Goal: Entertainment & Leisure: Browse casually

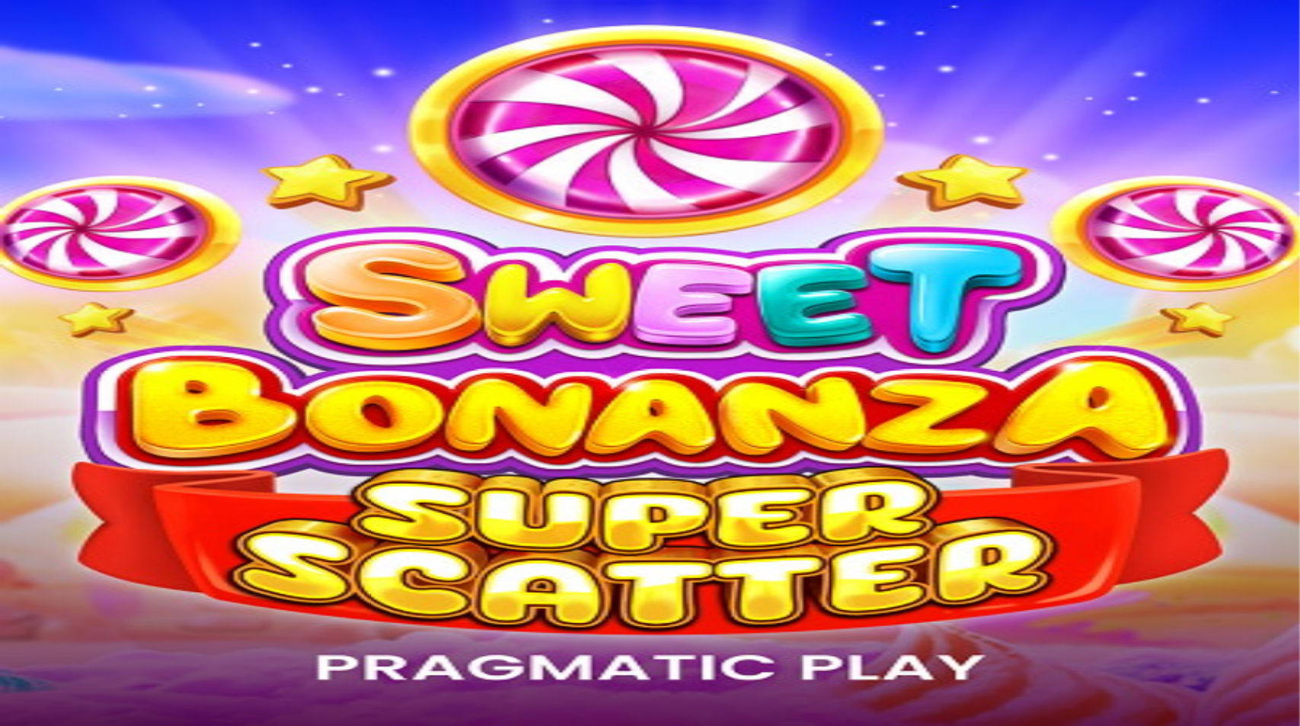
click at [64, 63] on button "Log in" at bounding box center [80, 55] width 40 height 16
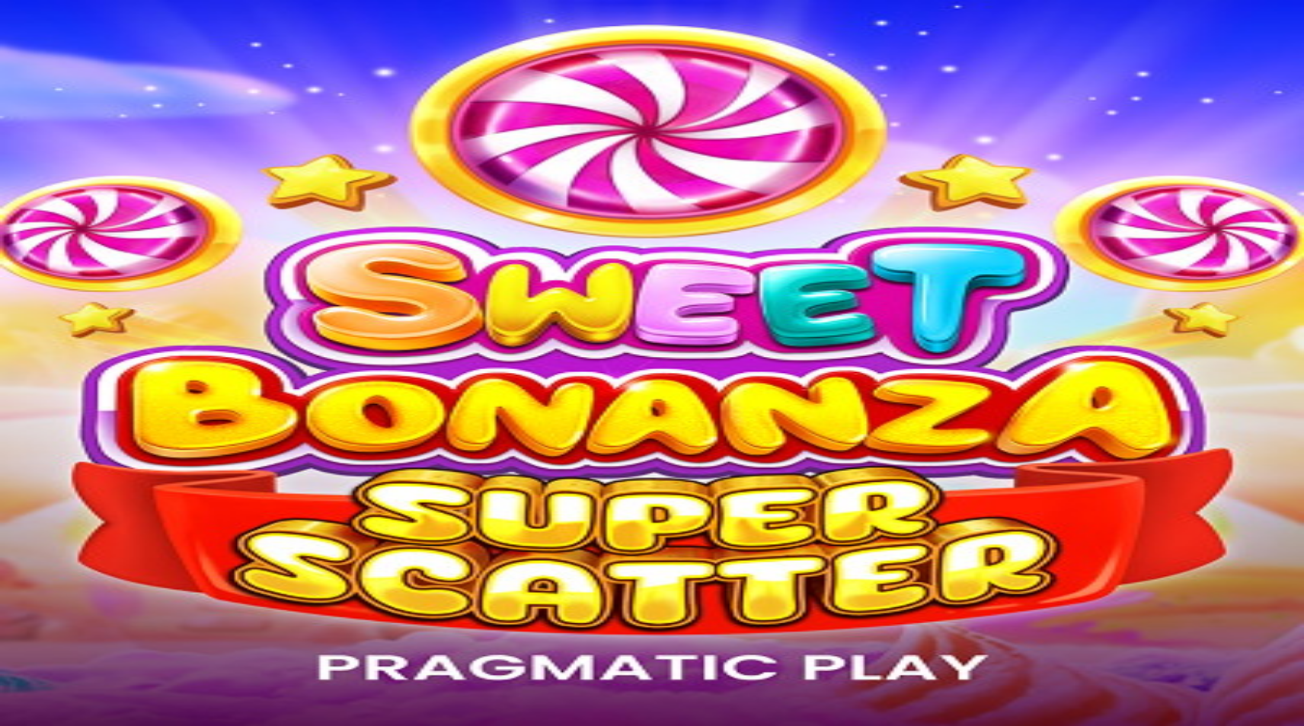
type input "**********"
click at [46, 307] on button "Log In" at bounding box center [26, 315] width 40 height 16
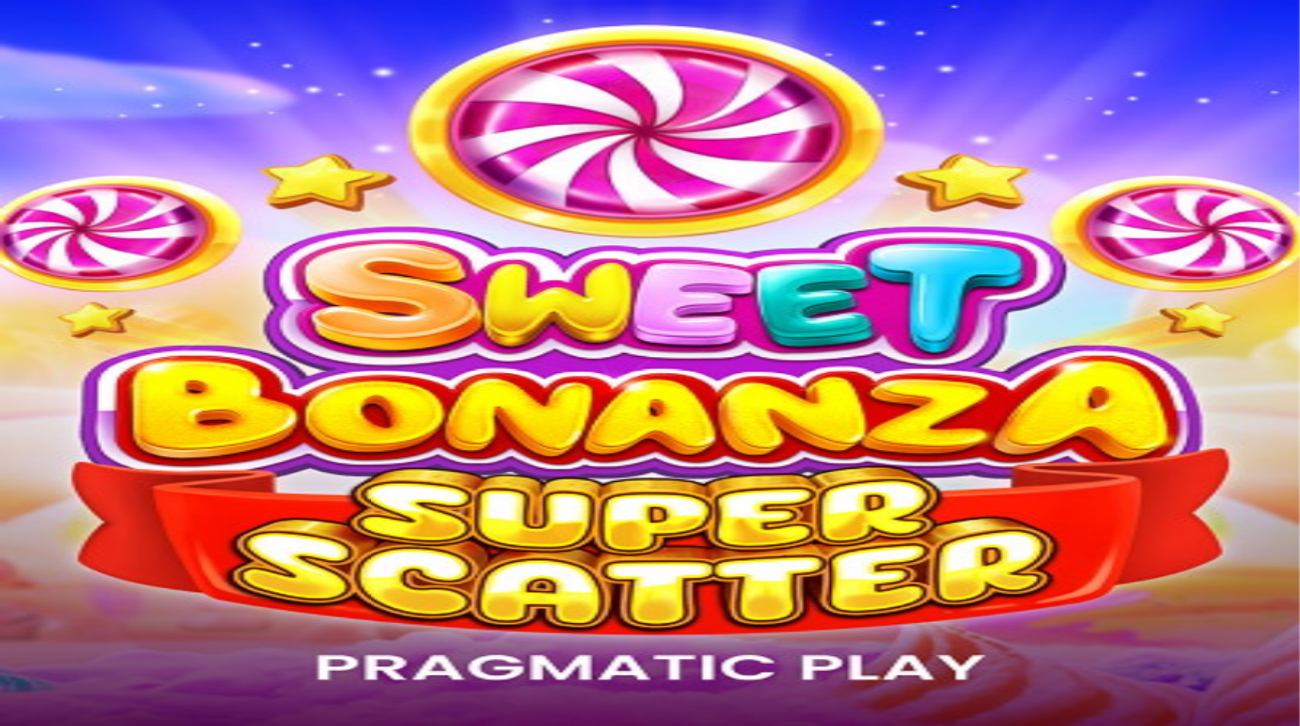
click at [283, 159] on img "Primary" at bounding box center [309, 136] width 53 height 53
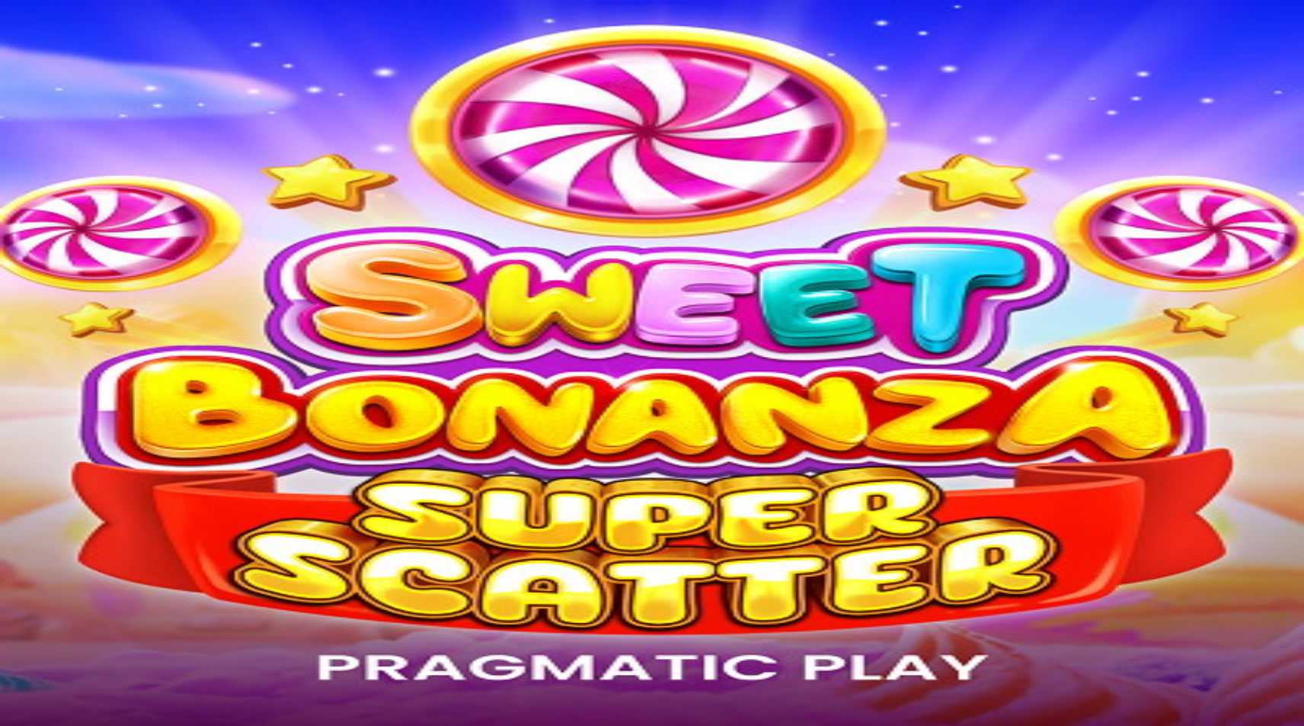
click at [12, 464] on span "close icon" at bounding box center [12, 464] width 0 height 0
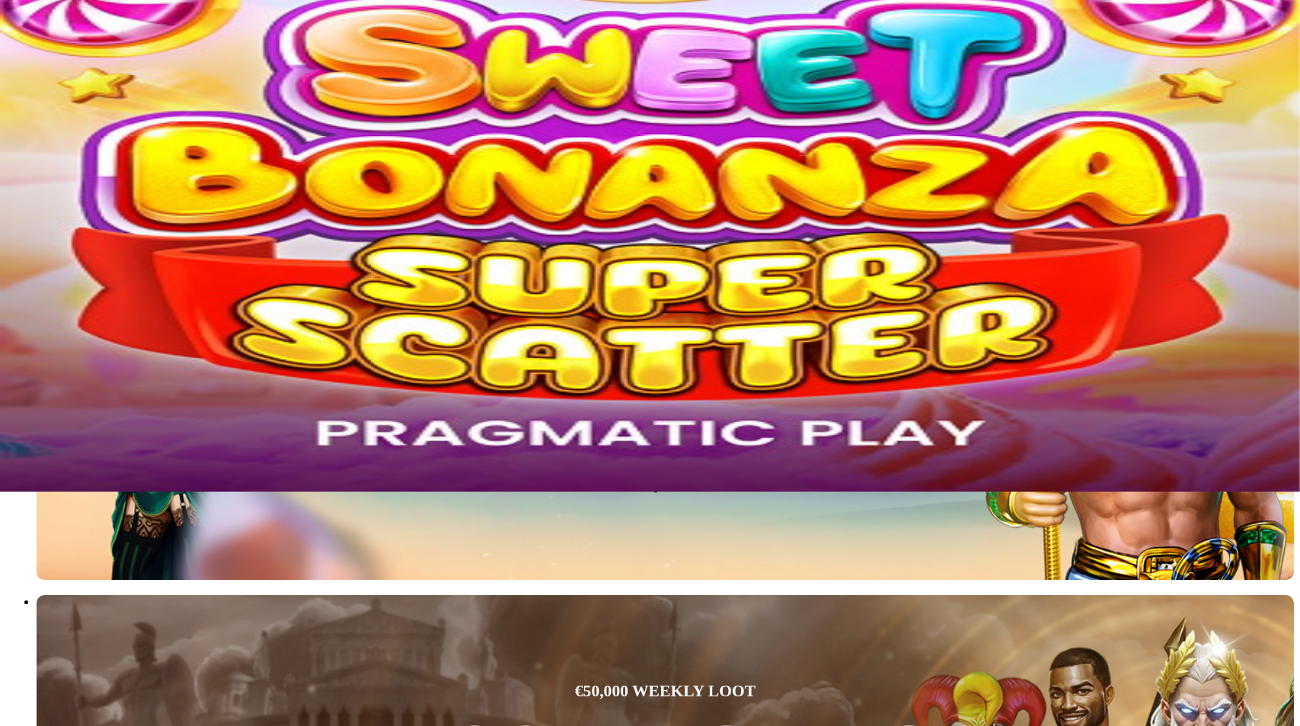
scroll to position [228, 0]
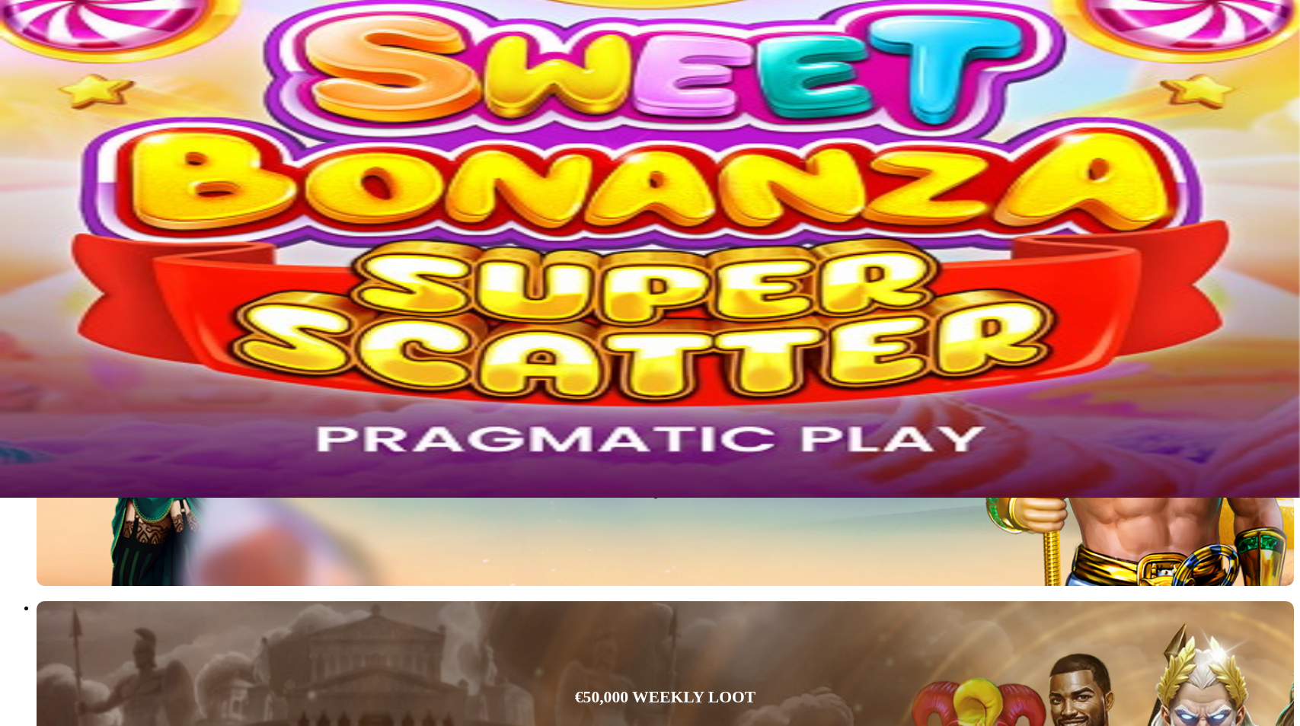
type input "******"
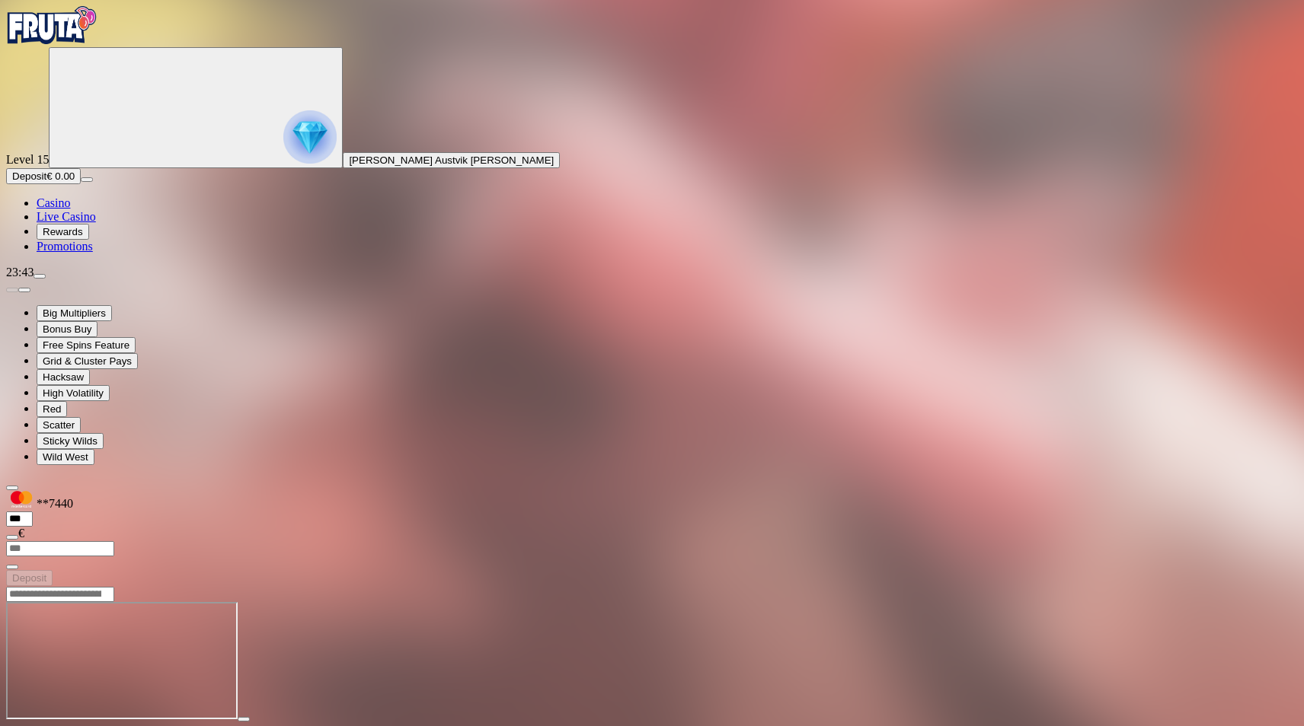
click at [46, 182] on span "Deposit" at bounding box center [29, 176] width 34 height 11
click at [504, 586] on div "Add Money" at bounding box center [651, 625] width 1291 height 78
click at [12, 662] on span "close icon" at bounding box center [12, 662] width 0 height 0
click at [283, 164] on img "Primary" at bounding box center [309, 136] width 53 height 53
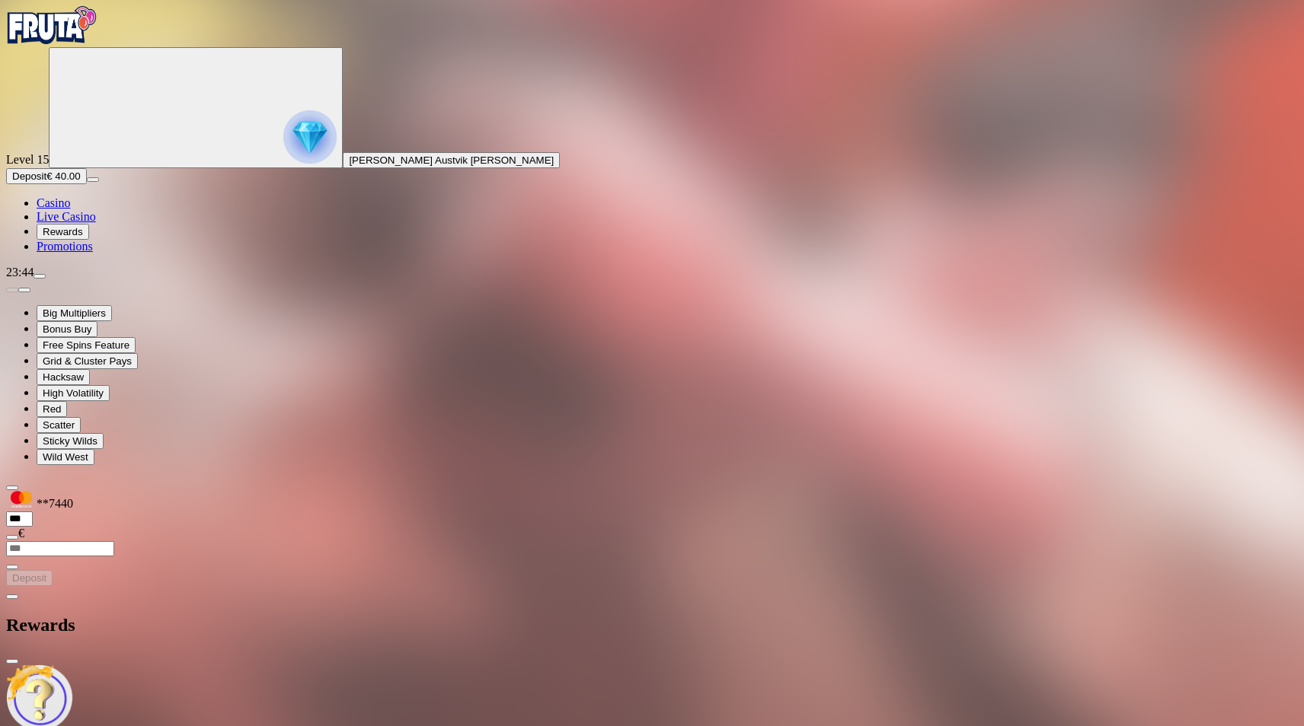
click at [12, 662] on span "close icon" at bounding box center [12, 662] width 0 height 0
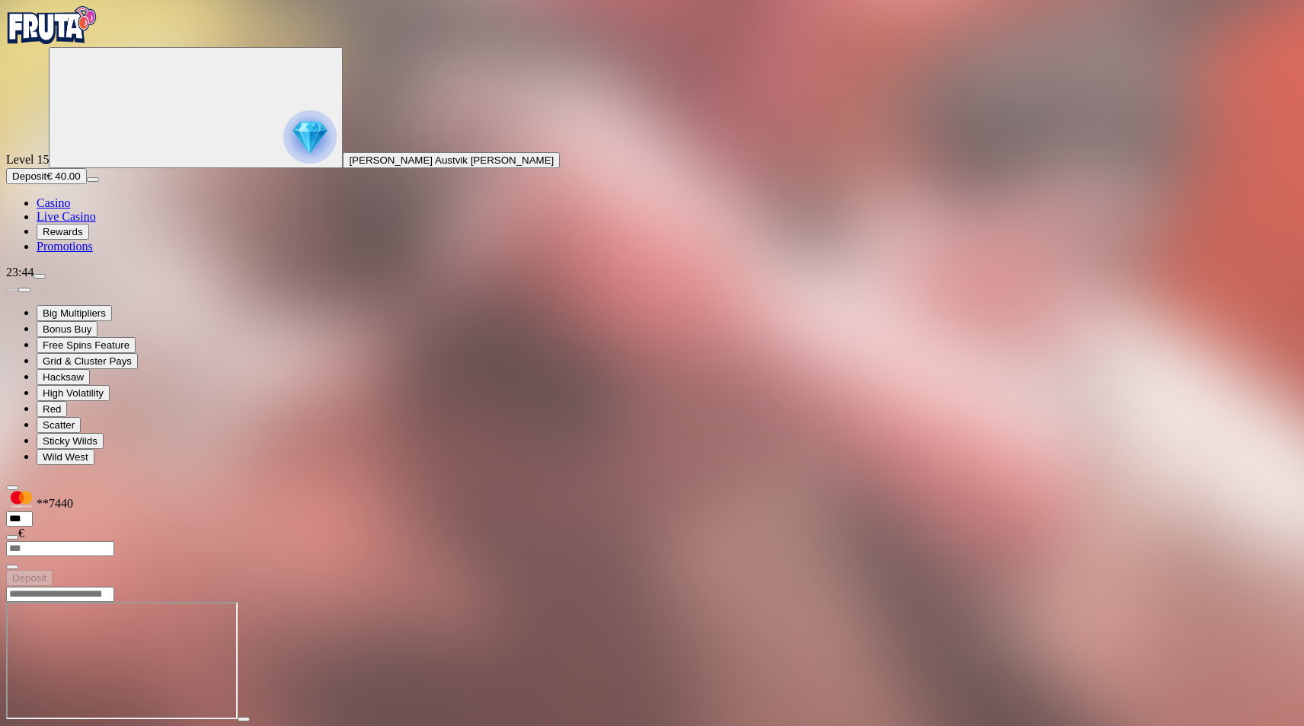
click at [114, 587] on input "Search" at bounding box center [60, 594] width 108 height 15
type input "*******"
click at [37, 676] on link "Duel at Dawn" at bounding box center [37, 676] width 0 height 0
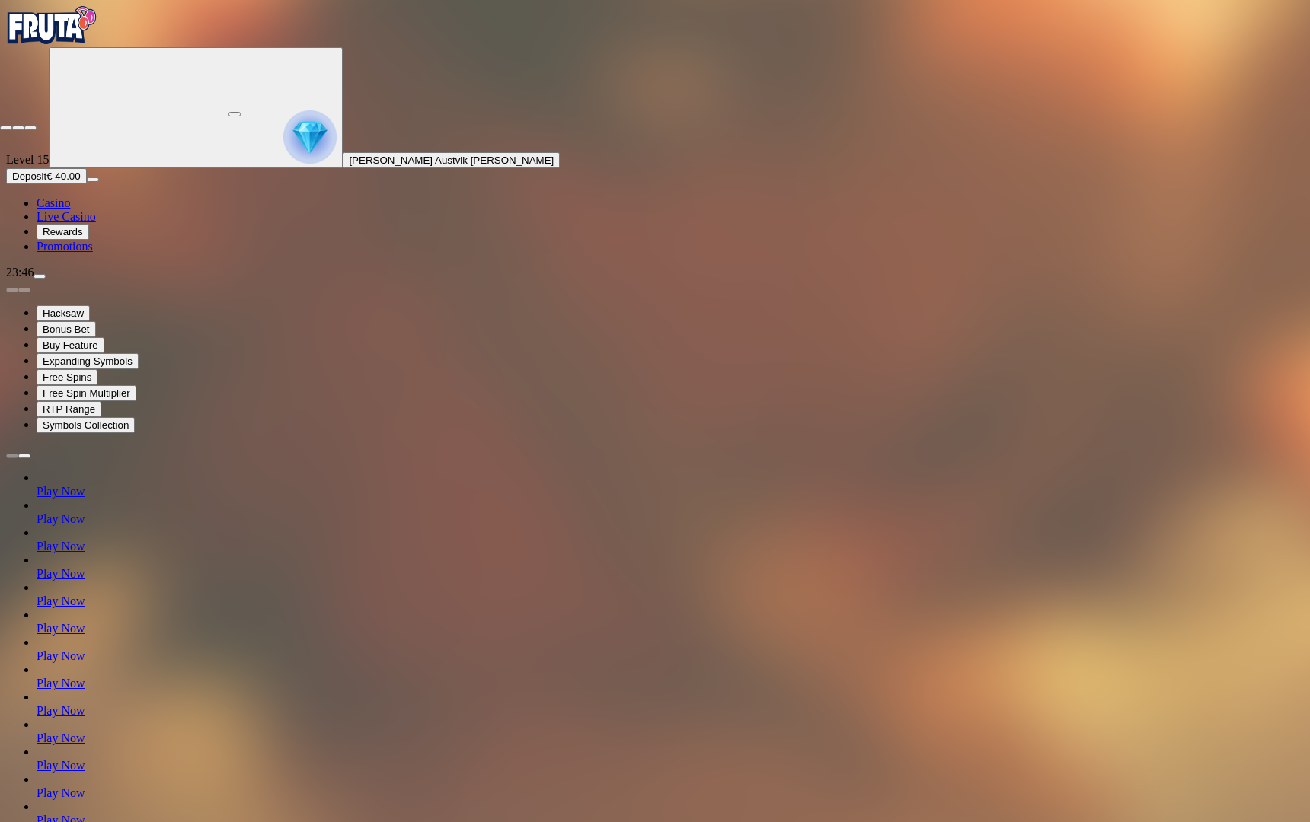
click at [6, 128] on span "close icon" at bounding box center [6, 128] width 0 height 0
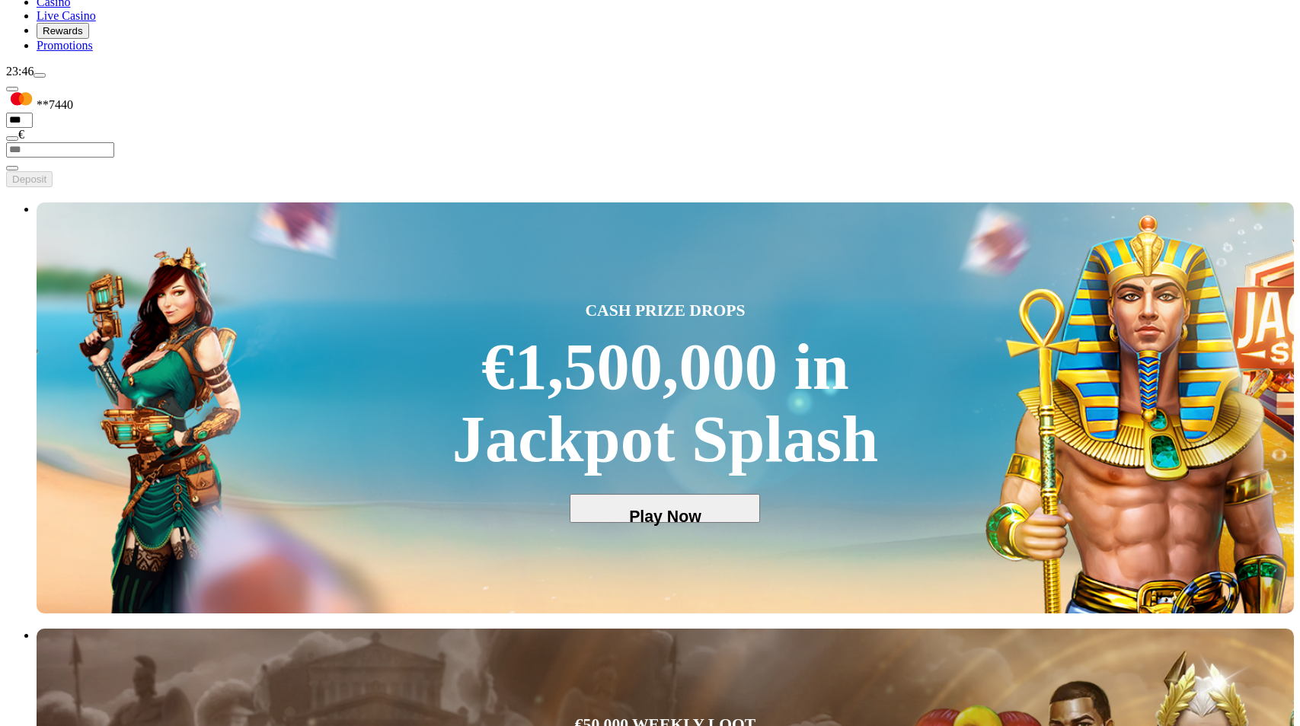
scroll to position [381, 0]
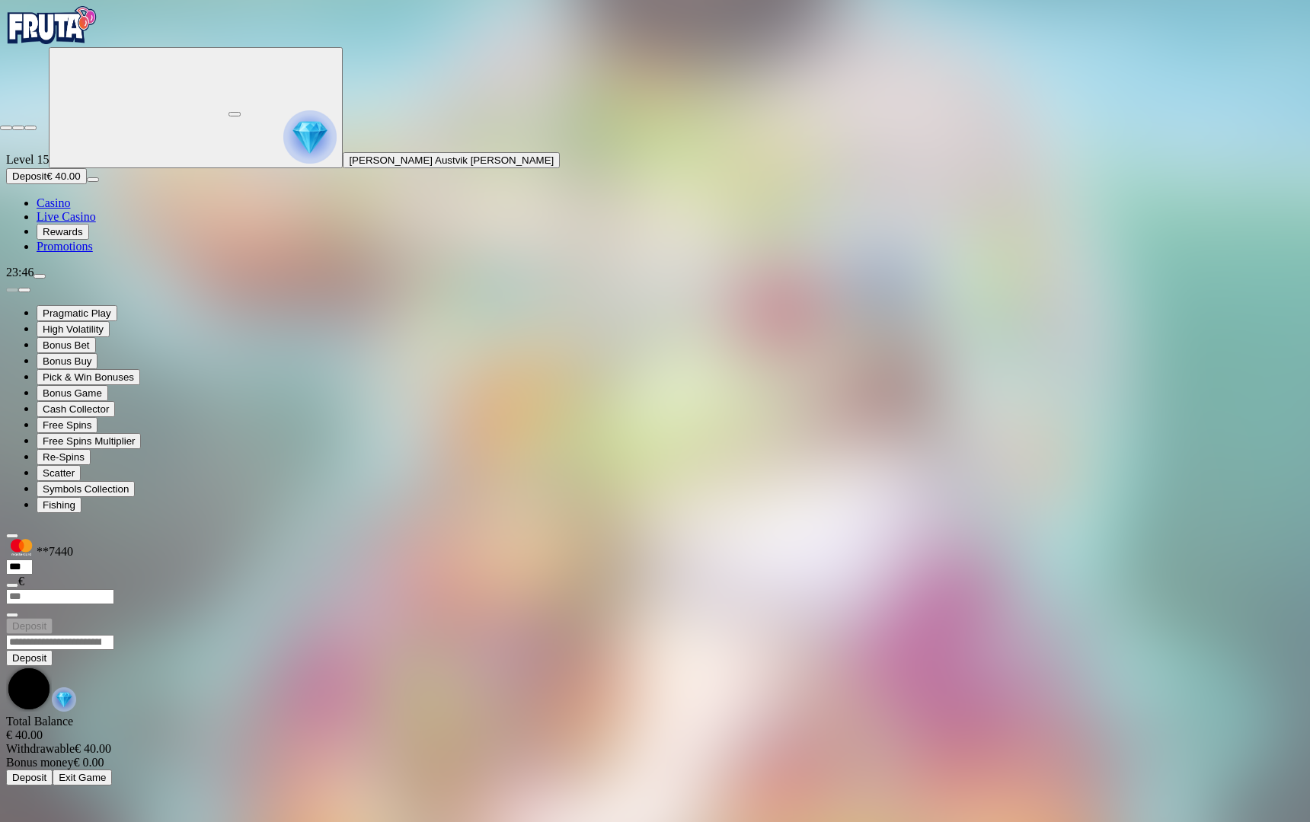
click at [6, 128] on span "close icon" at bounding box center [6, 128] width 0 height 0
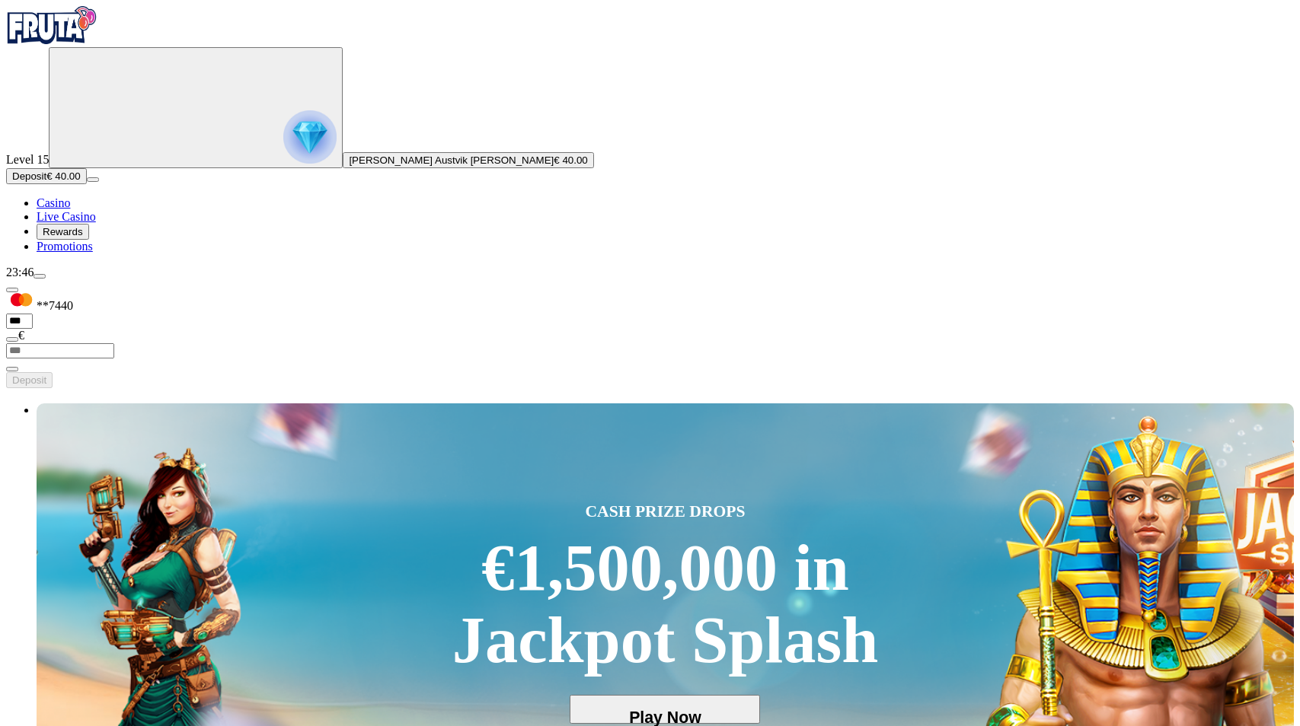
type input "******"
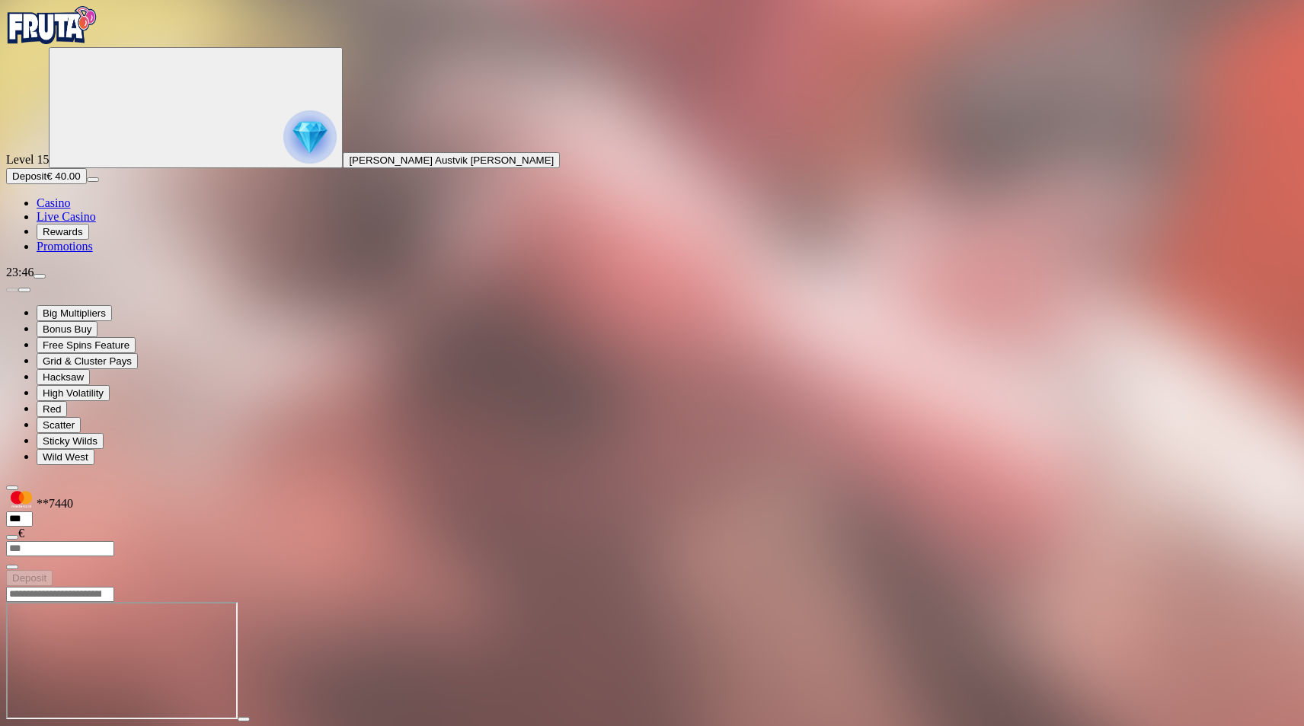
click at [37, 726] on span "fullscreen icon" at bounding box center [37, 733] width 0 height 0
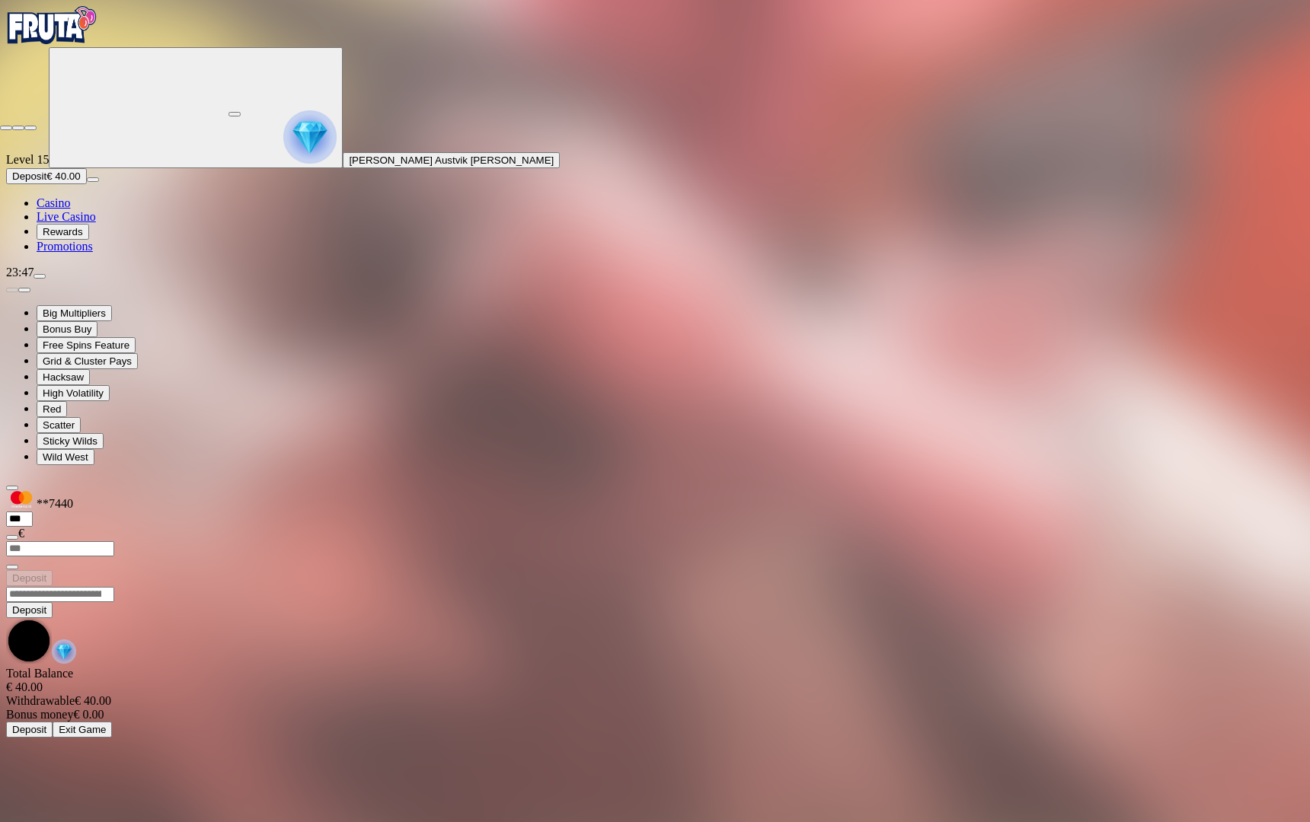
click at [6, 128] on span "close icon" at bounding box center [6, 128] width 0 height 0
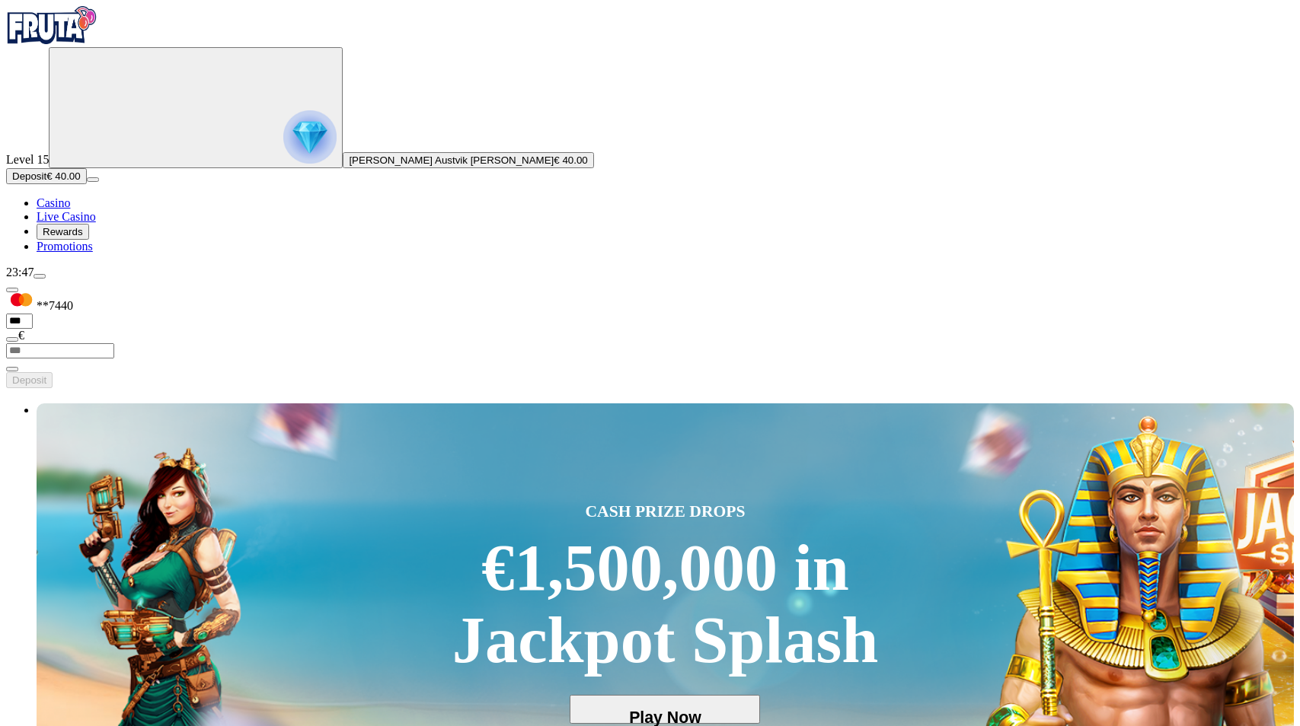
click at [283, 147] on img "Primary" at bounding box center [309, 136] width 53 height 53
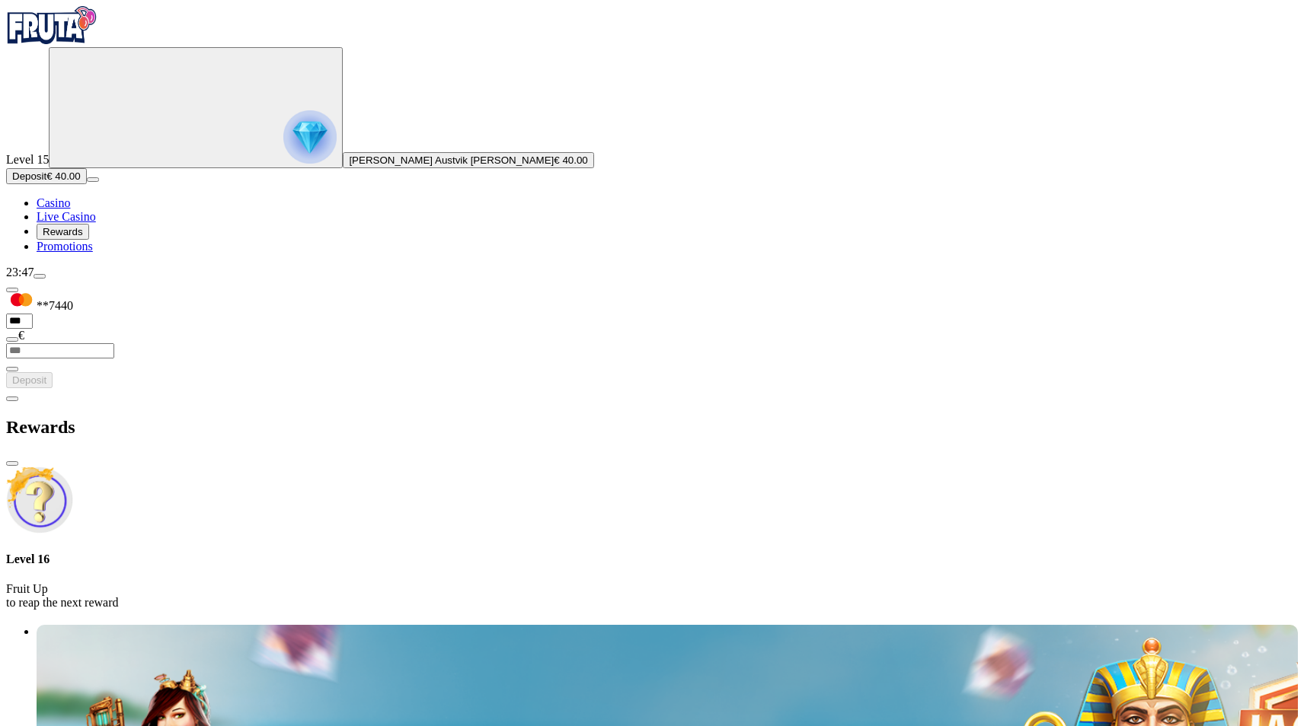
click at [12, 464] on span "close icon" at bounding box center [12, 464] width 0 height 0
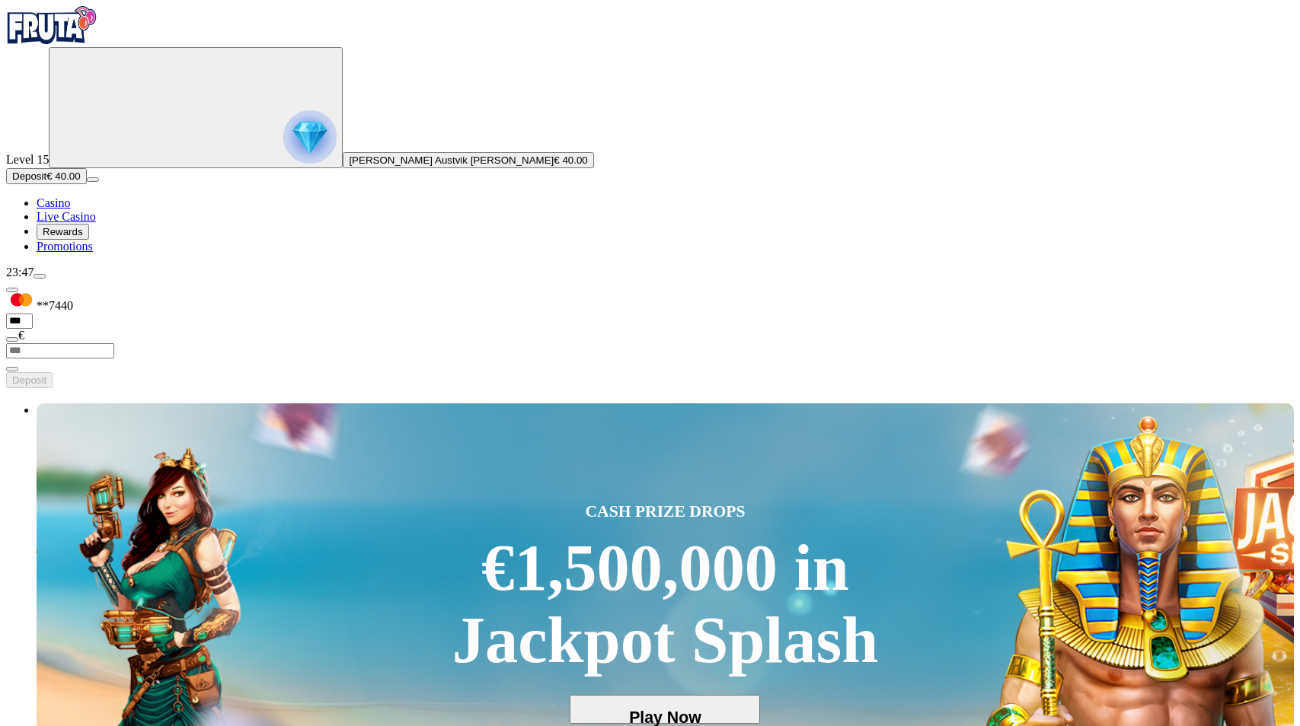
click at [46, 182] on span "Deposit" at bounding box center [29, 176] width 34 height 11
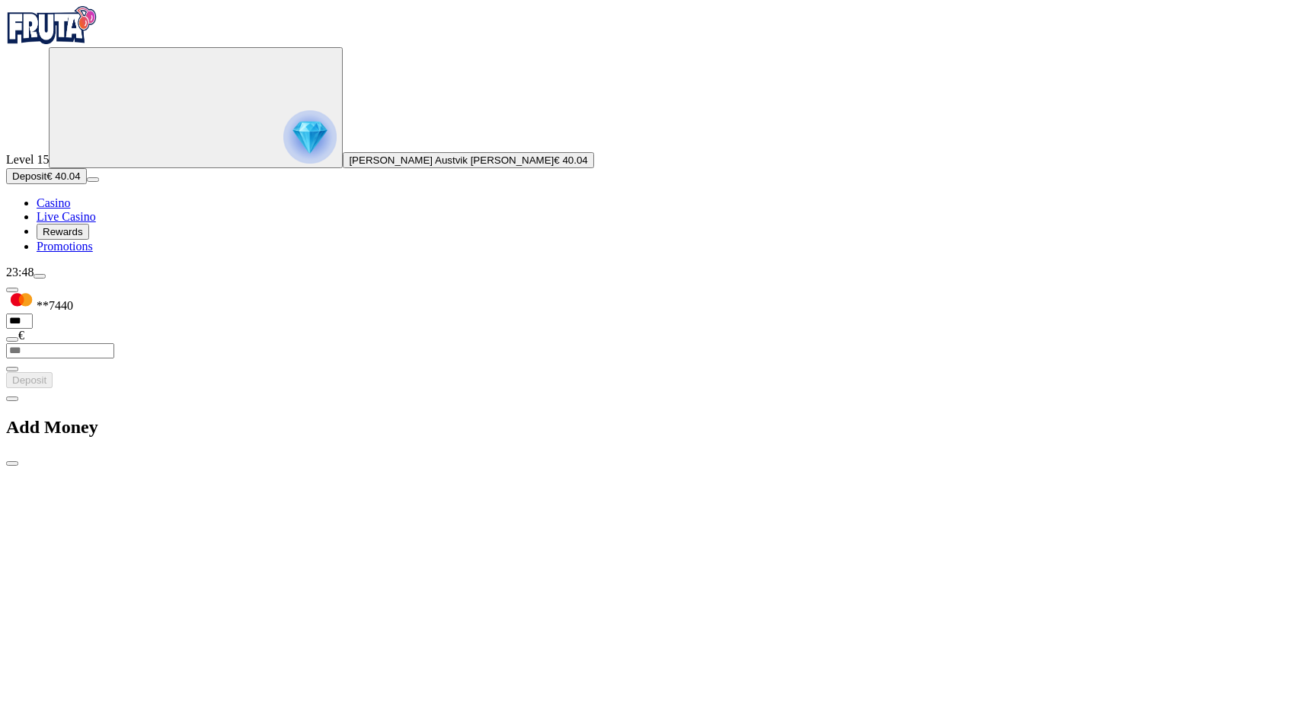
click at [12, 464] on span "close icon" at bounding box center [12, 464] width 0 height 0
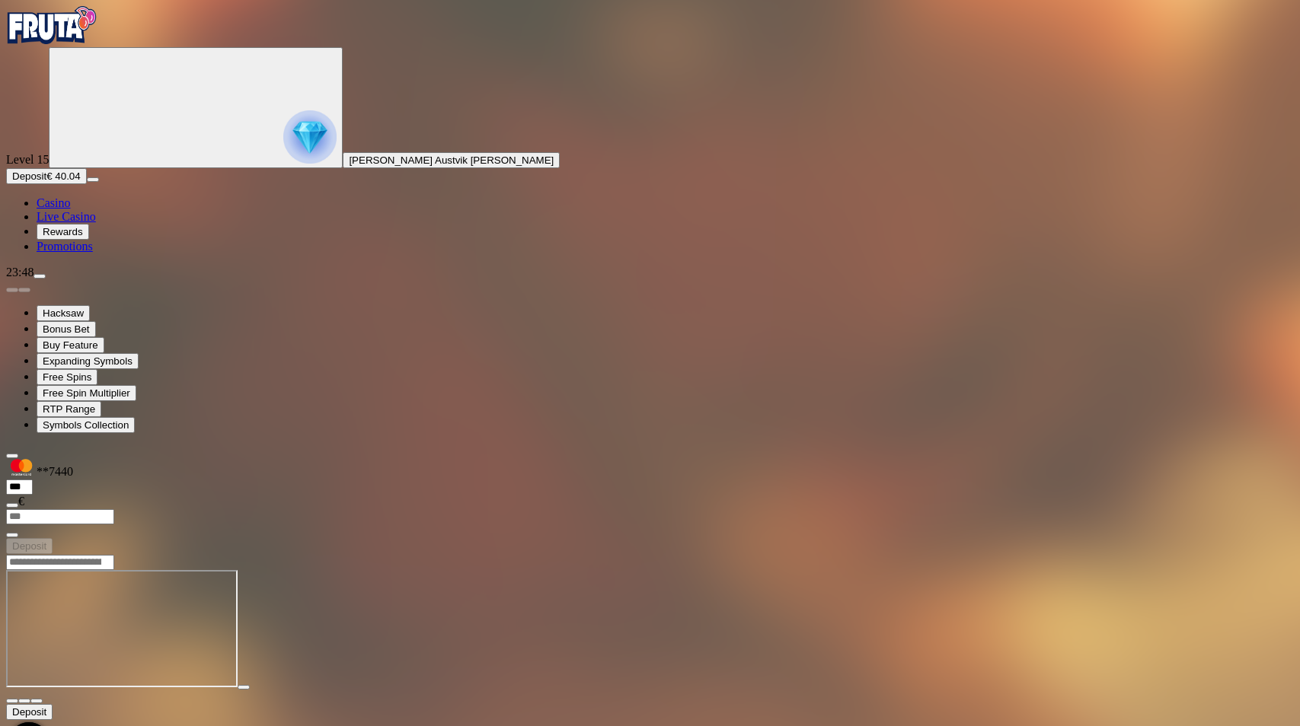
click at [12, 701] on span "close icon" at bounding box center [12, 701] width 0 height 0
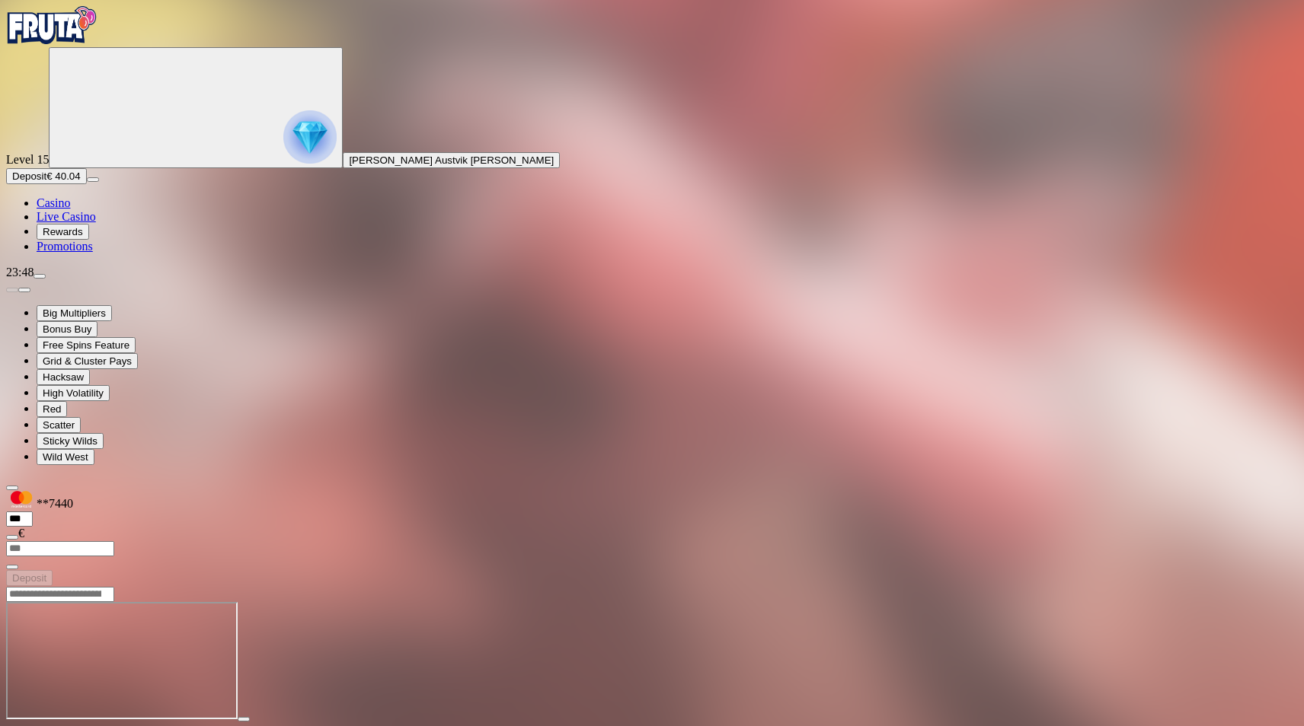
click at [37, 726] on span "fullscreen icon" at bounding box center [37, 733] width 0 height 0
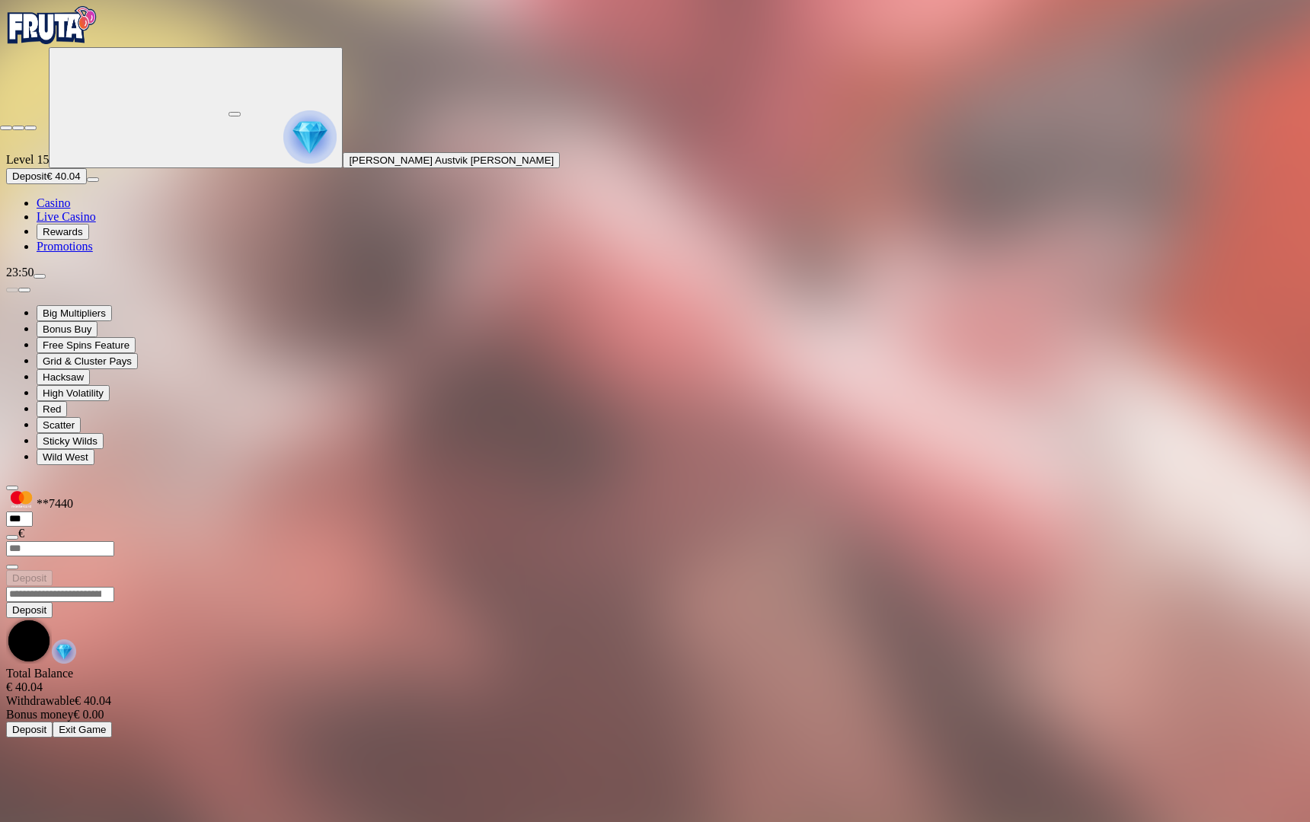
click at [12, 126] on button "button" at bounding box center [6, 128] width 12 height 5
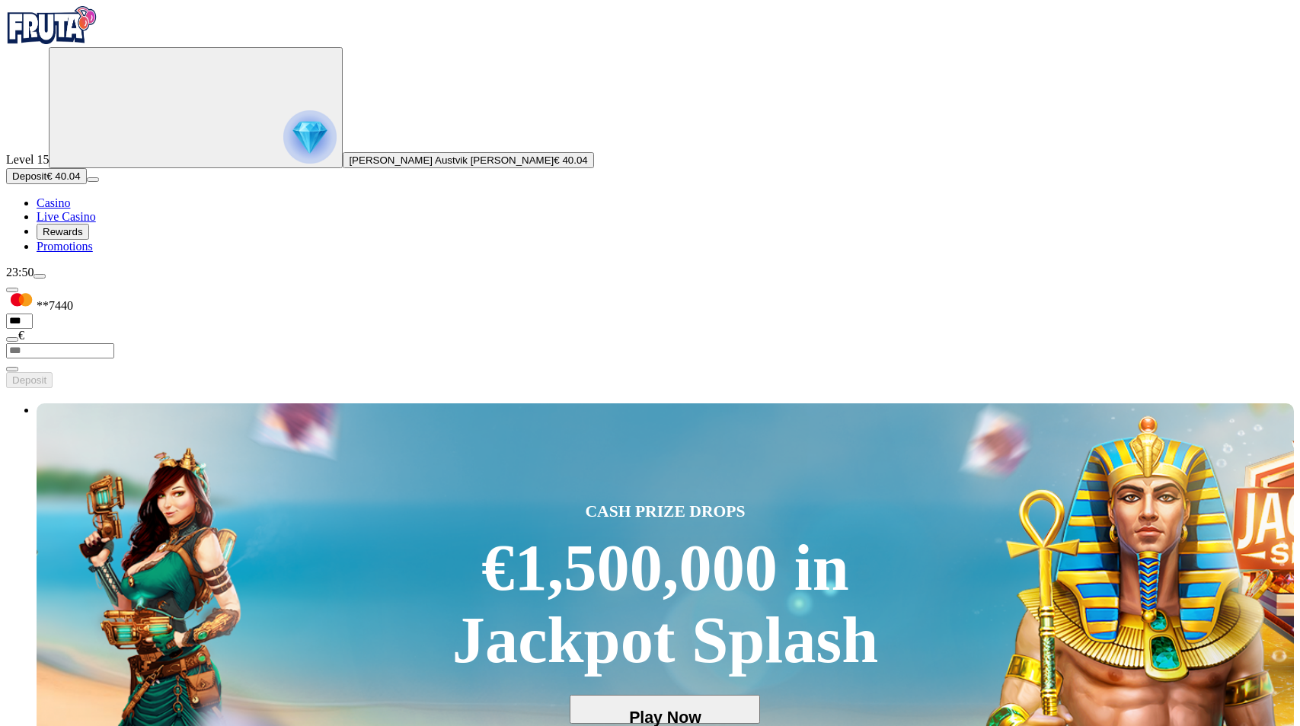
type input "**********"
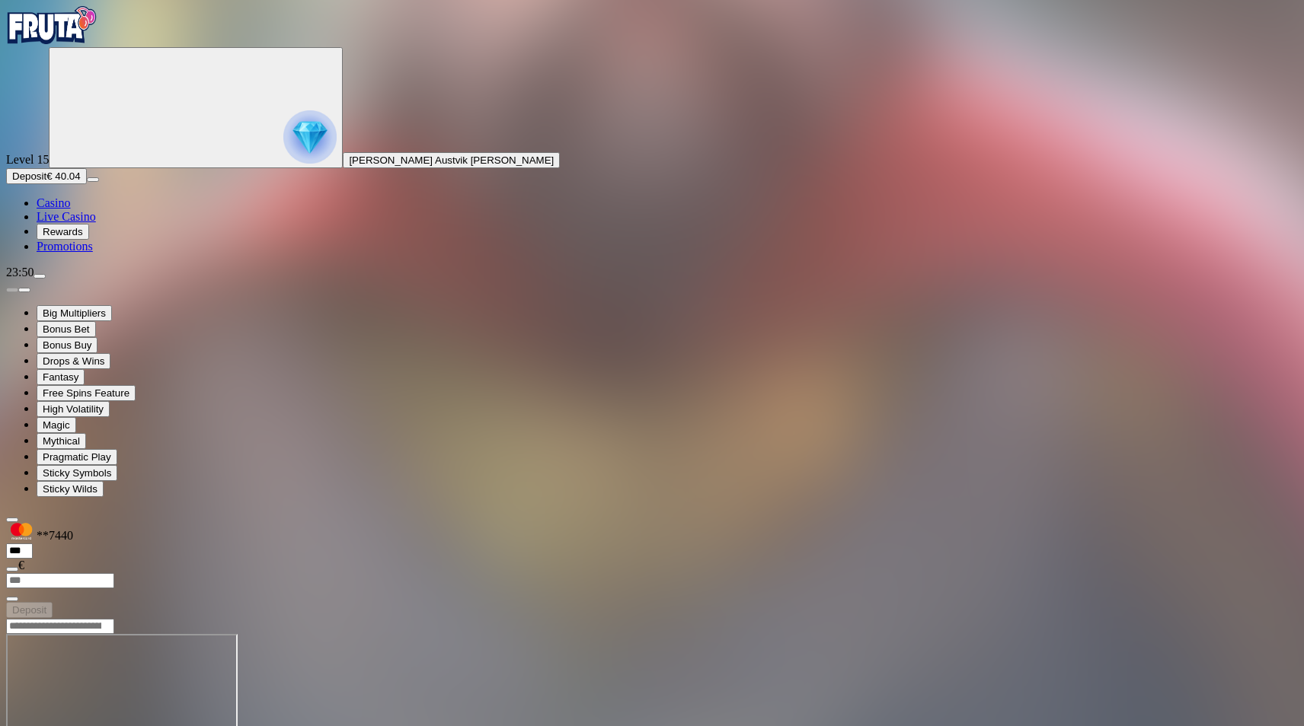
drag, startPoint x: 1265, startPoint y: 146, endPoint x: 1268, endPoint y: 203, distance: 56.4
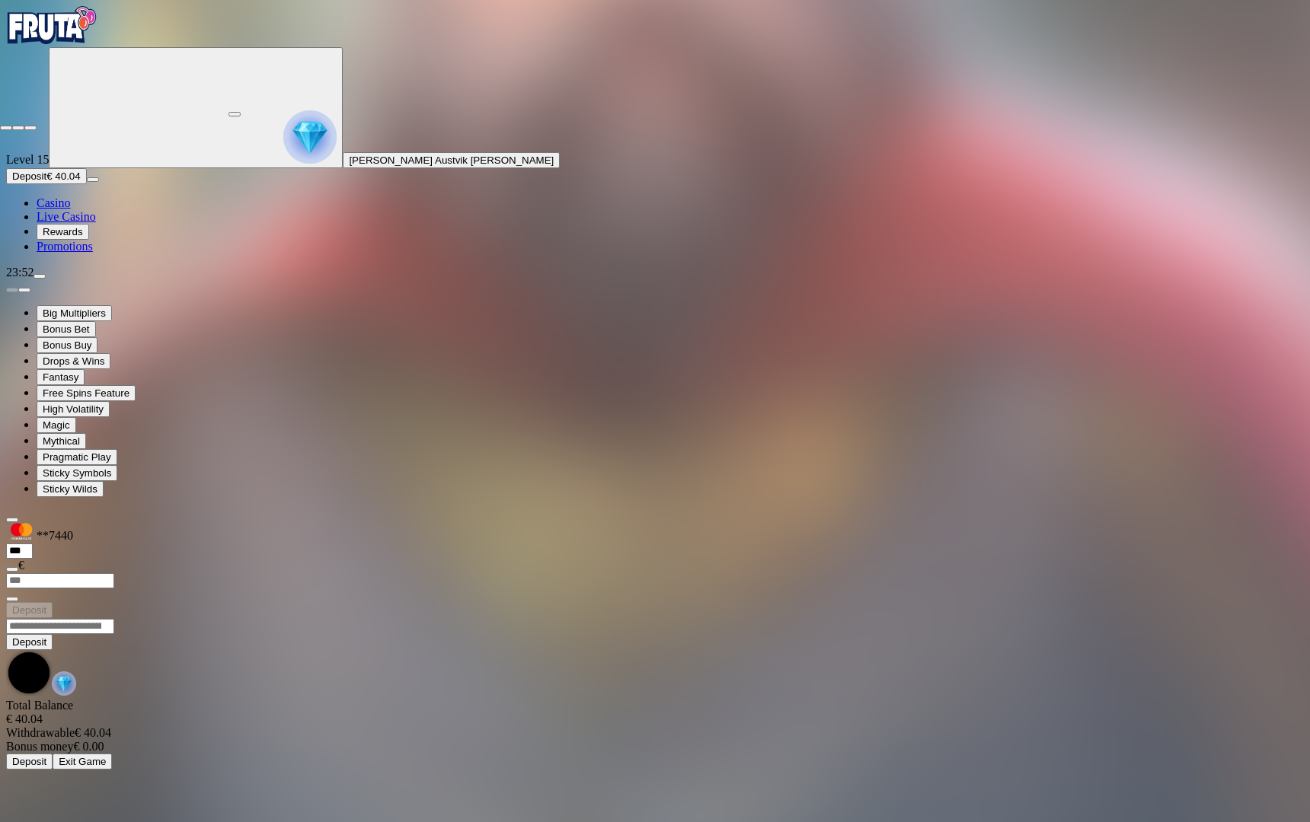
click at [6, 128] on span "close icon" at bounding box center [6, 128] width 0 height 0
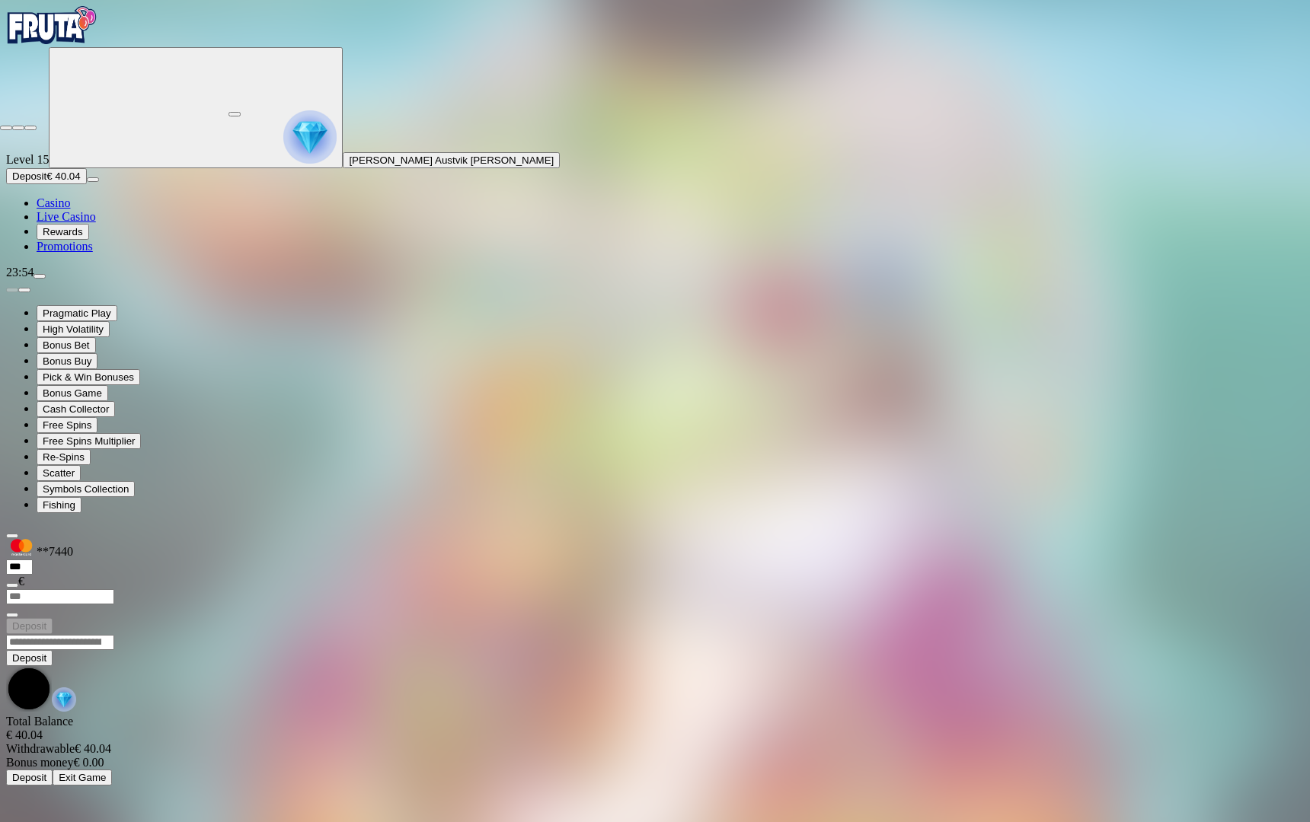
click at [6, 128] on span "close icon" at bounding box center [6, 128] width 0 height 0
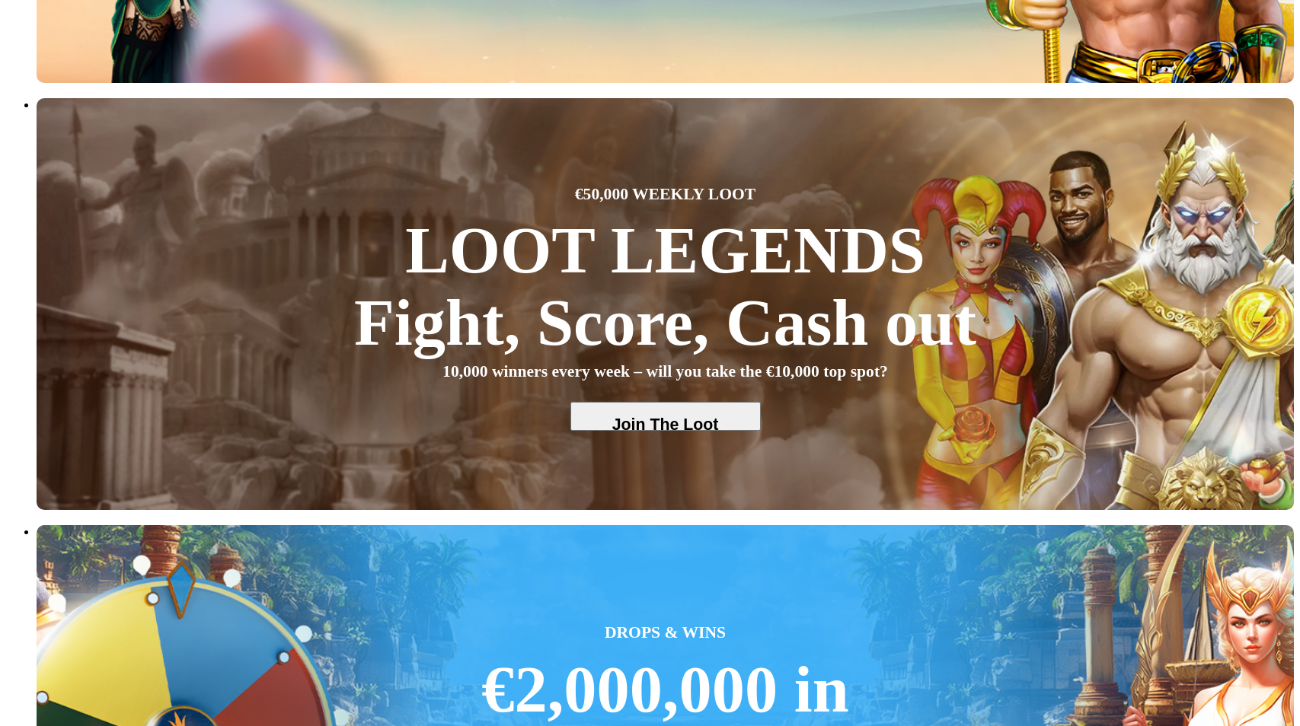
scroll to position [761, 0]
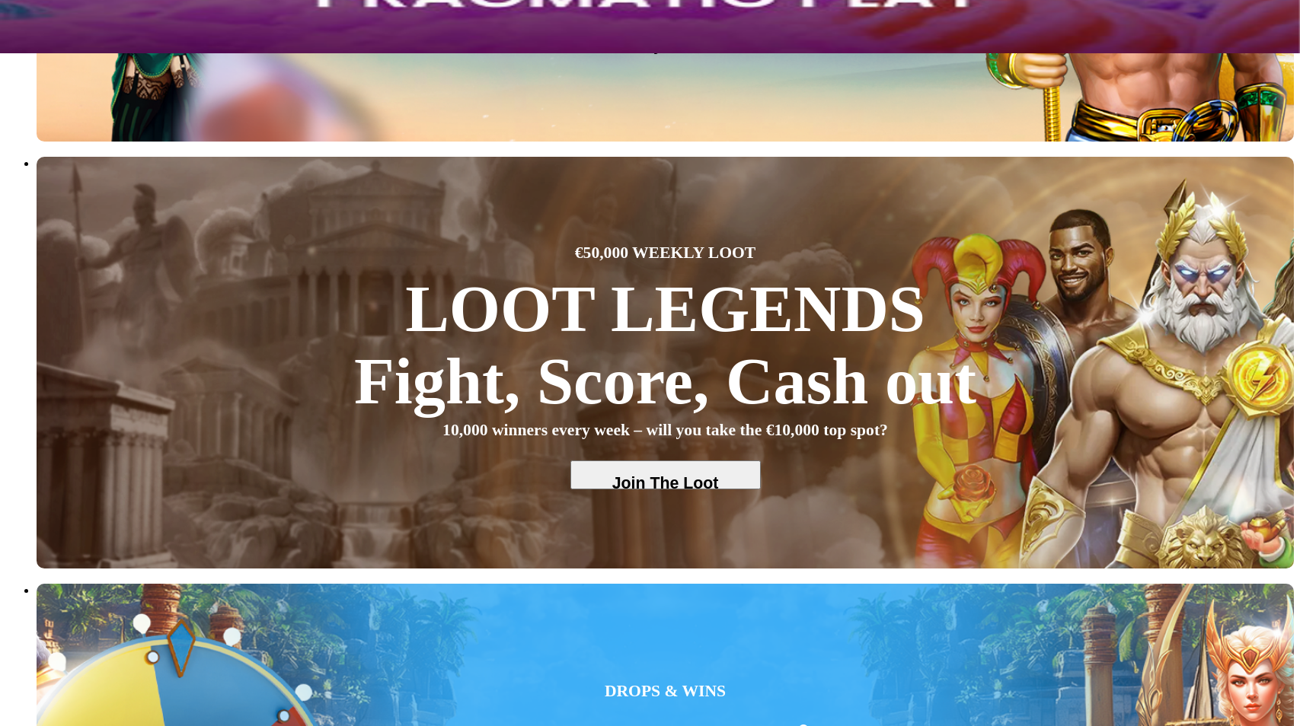
scroll to position [685, 0]
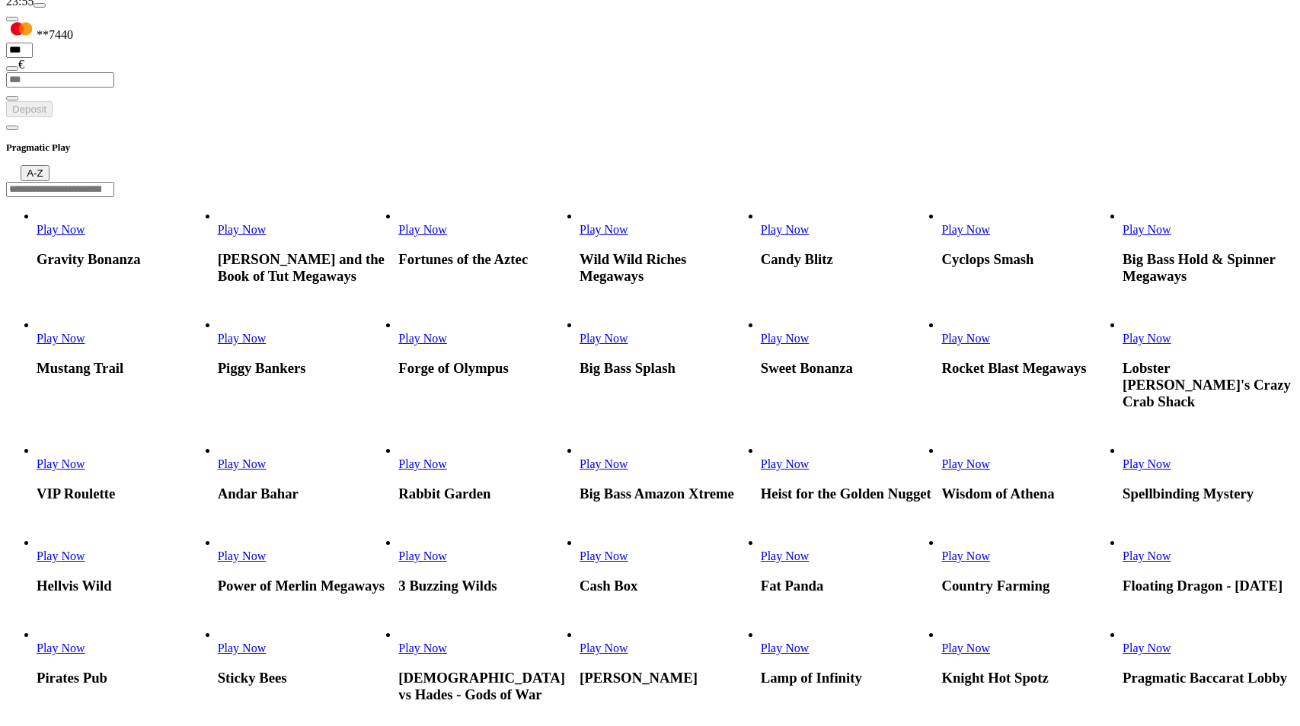
scroll to position [381, 0]
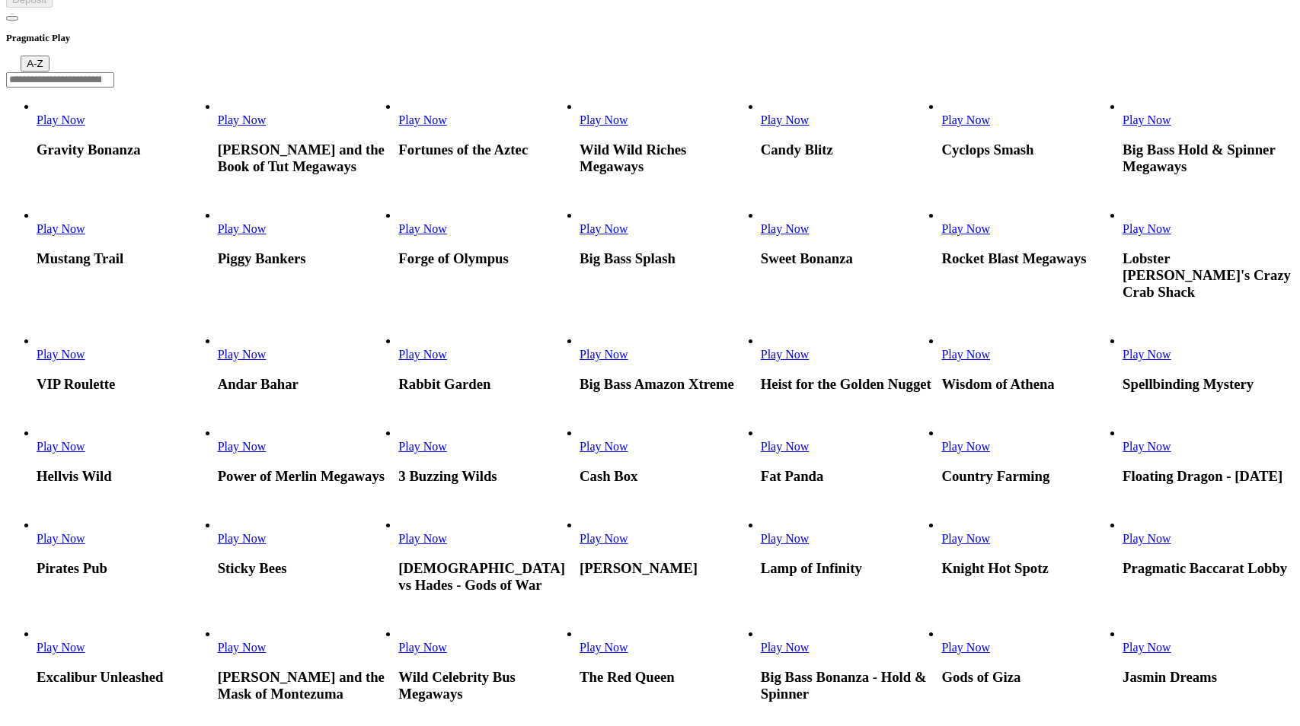
click at [447, 545] on span "Play Now" at bounding box center [422, 538] width 49 height 13
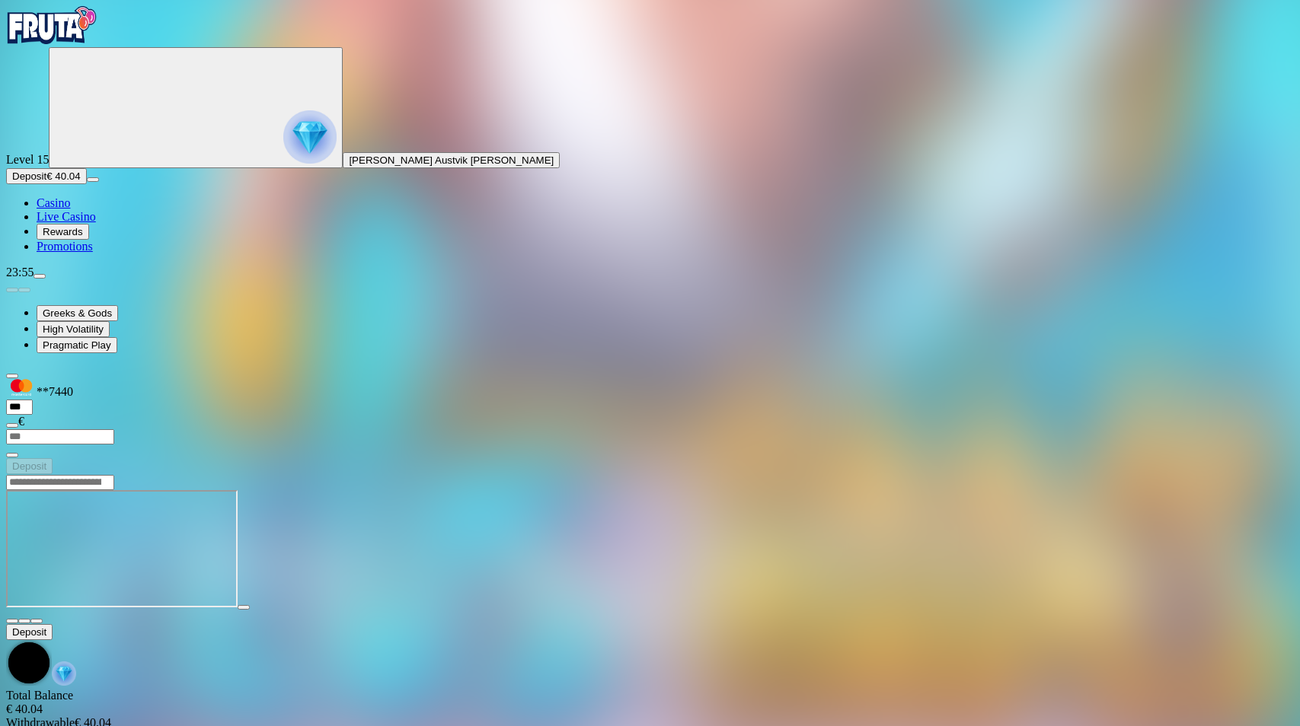
click at [37, 621] on span "fullscreen icon" at bounding box center [37, 621] width 0 height 0
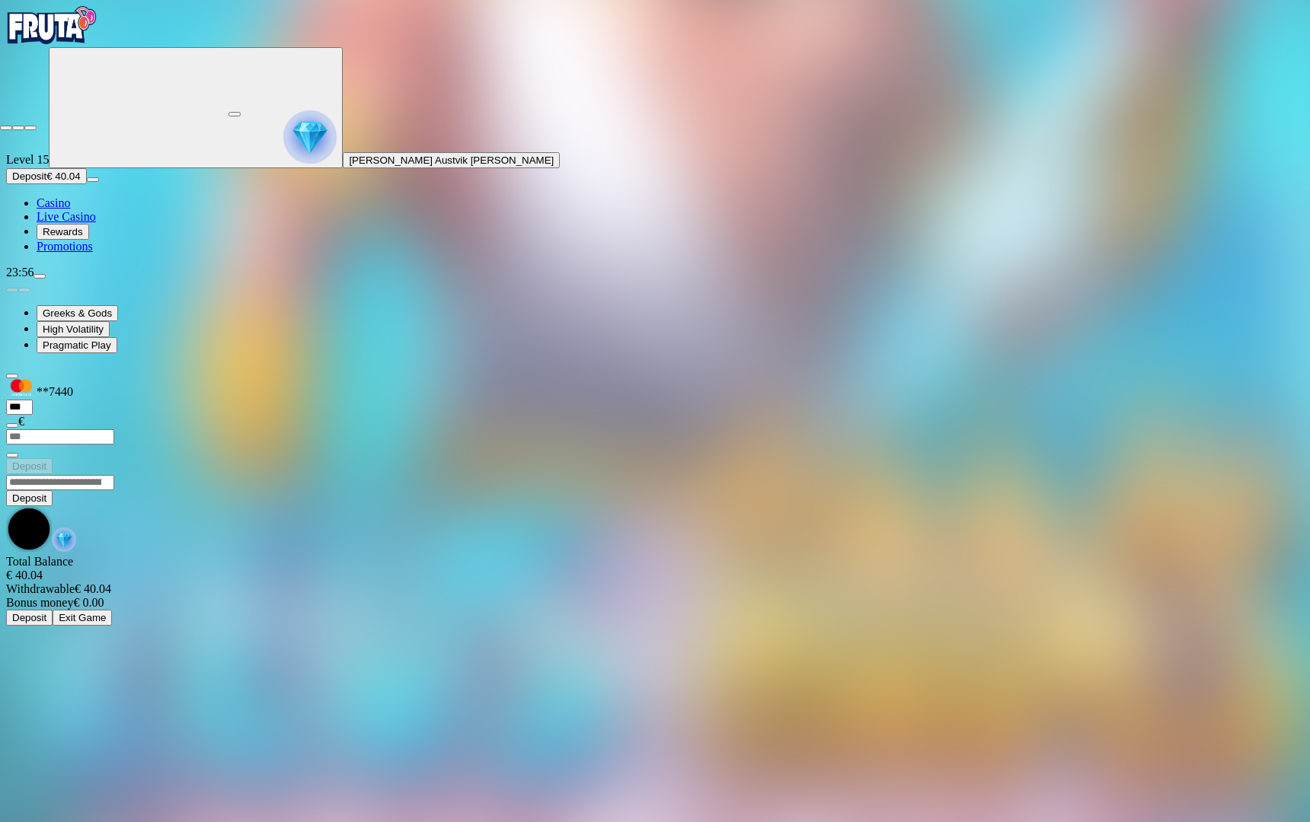
click at [6, 128] on span "close icon" at bounding box center [6, 128] width 0 height 0
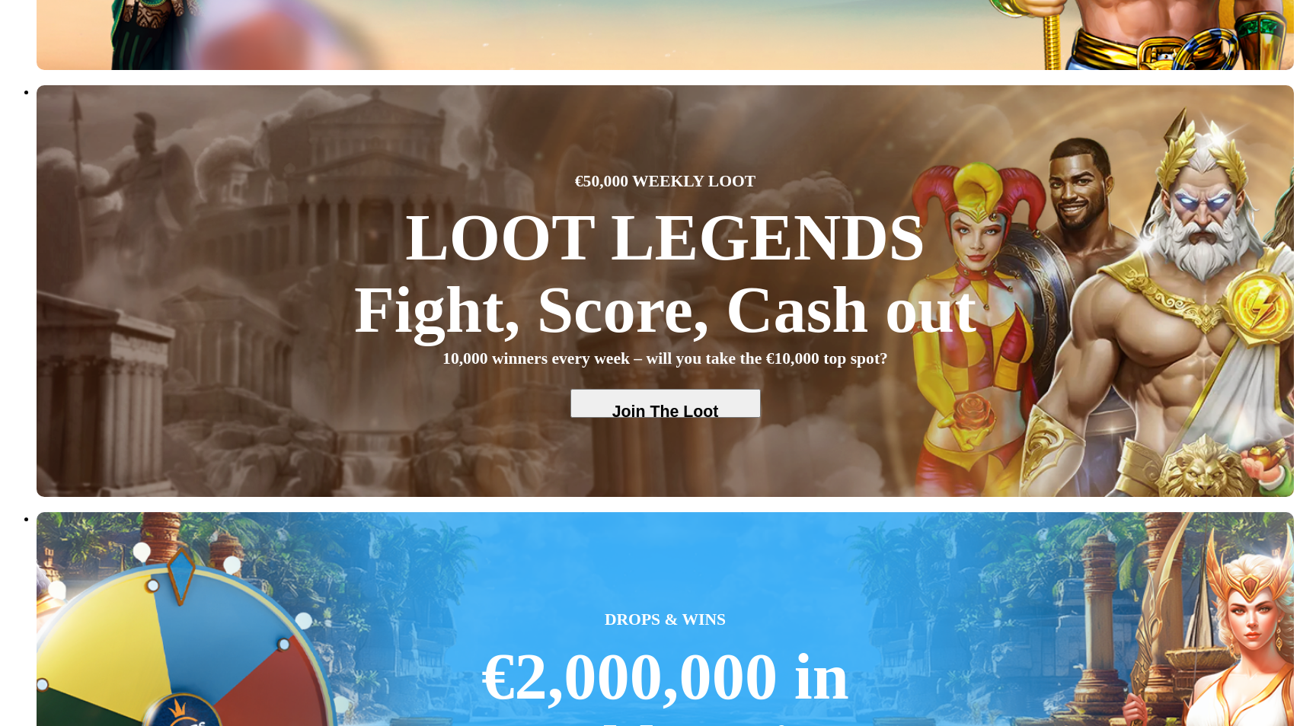
scroll to position [761, 0]
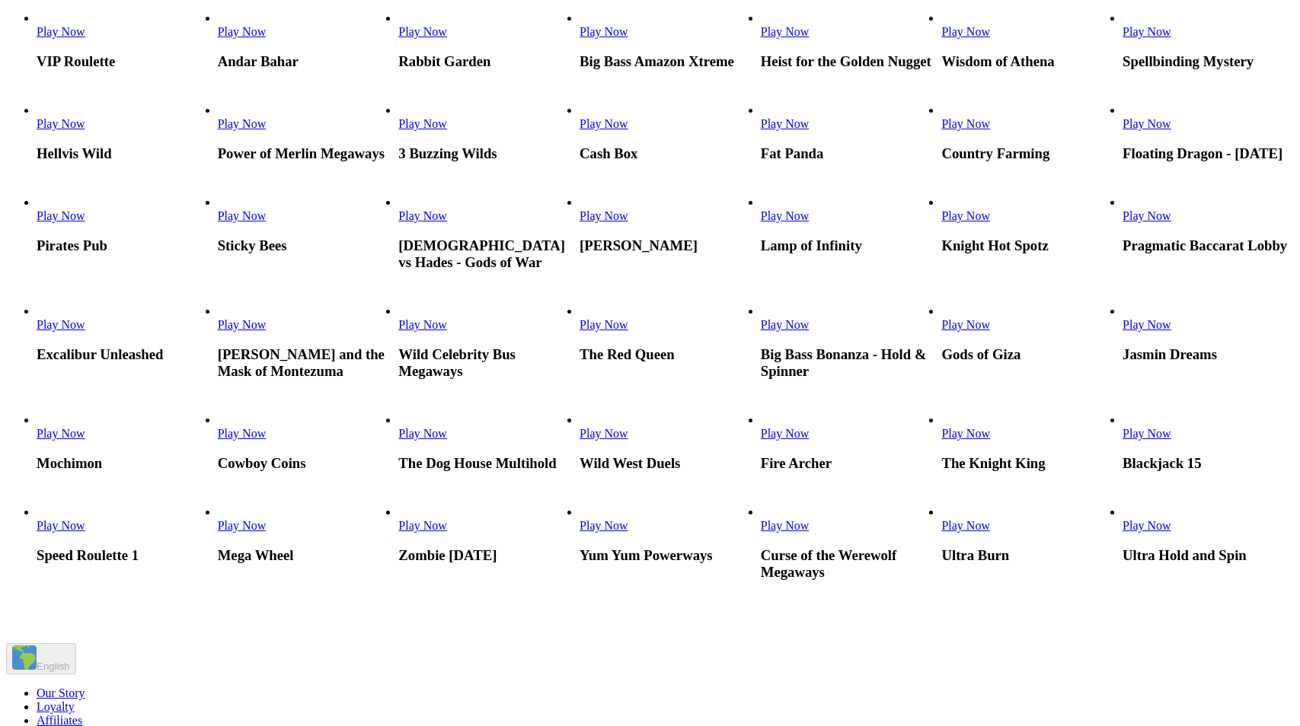
scroll to position [685, 0]
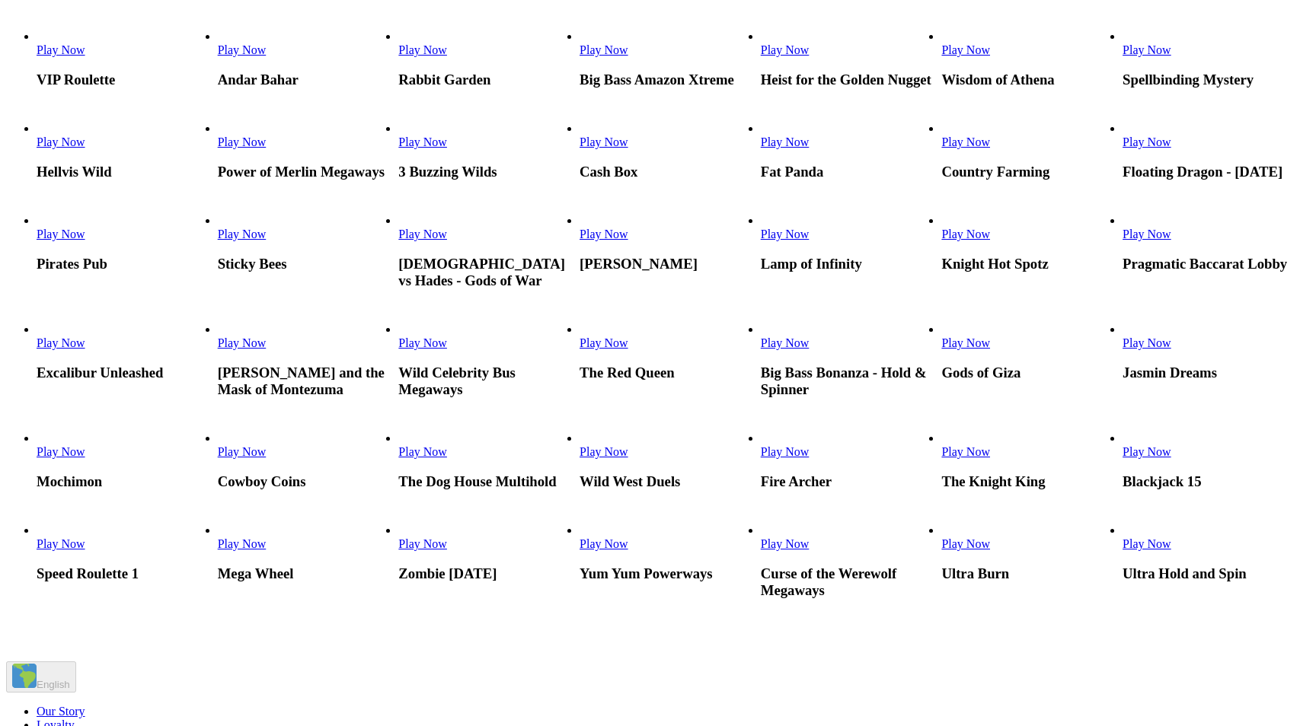
click at [267, 241] on span "Play Now" at bounding box center [242, 234] width 49 height 13
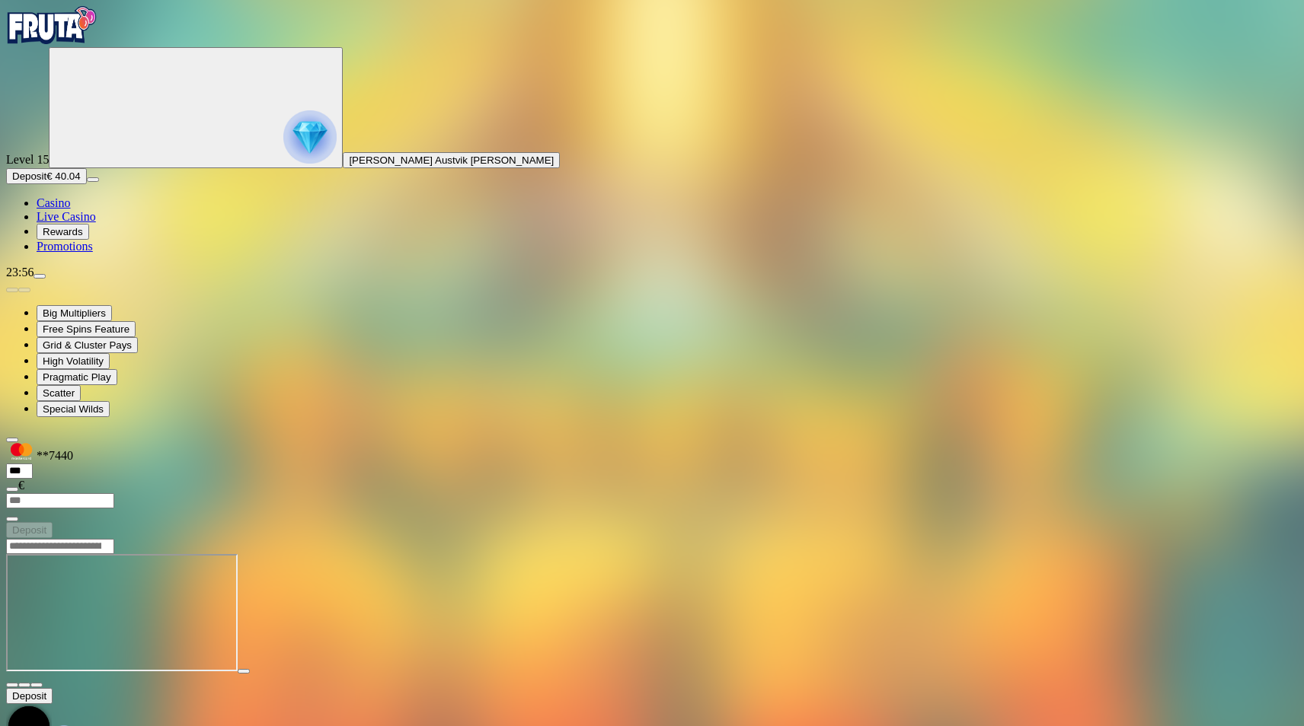
click at [37, 685] on span "fullscreen icon" at bounding box center [37, 685] width 0 height 0
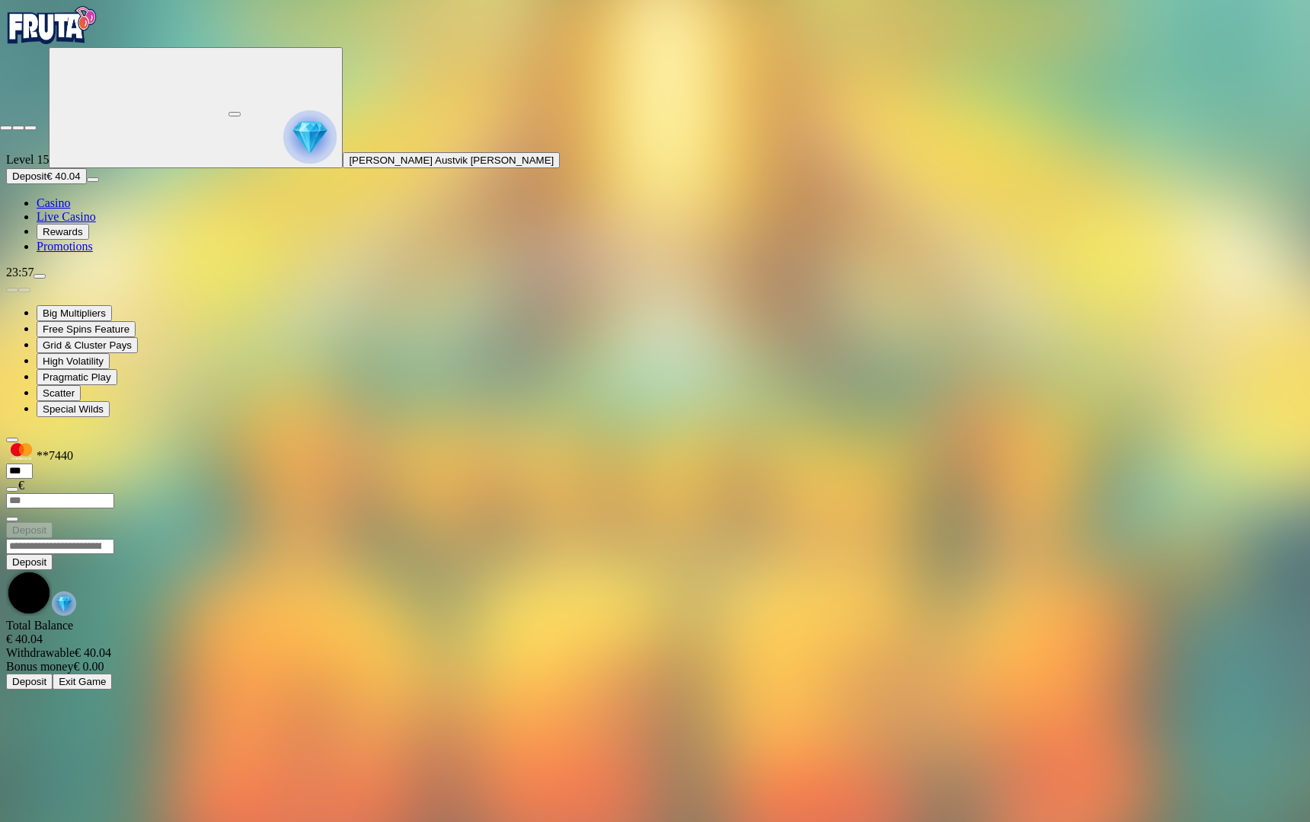
click at [6, 128] on span "close icon" at bounding box center [6, 128] width 0 height 0
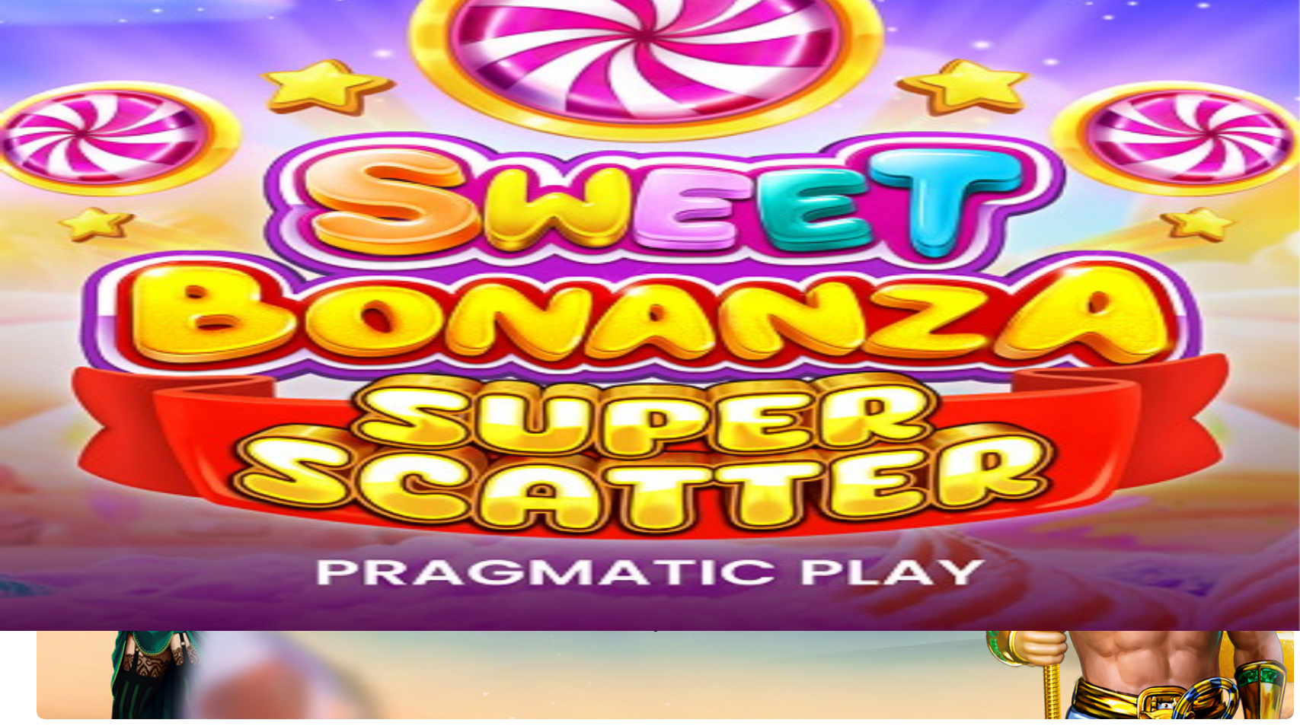
scroll to position [457, 0]
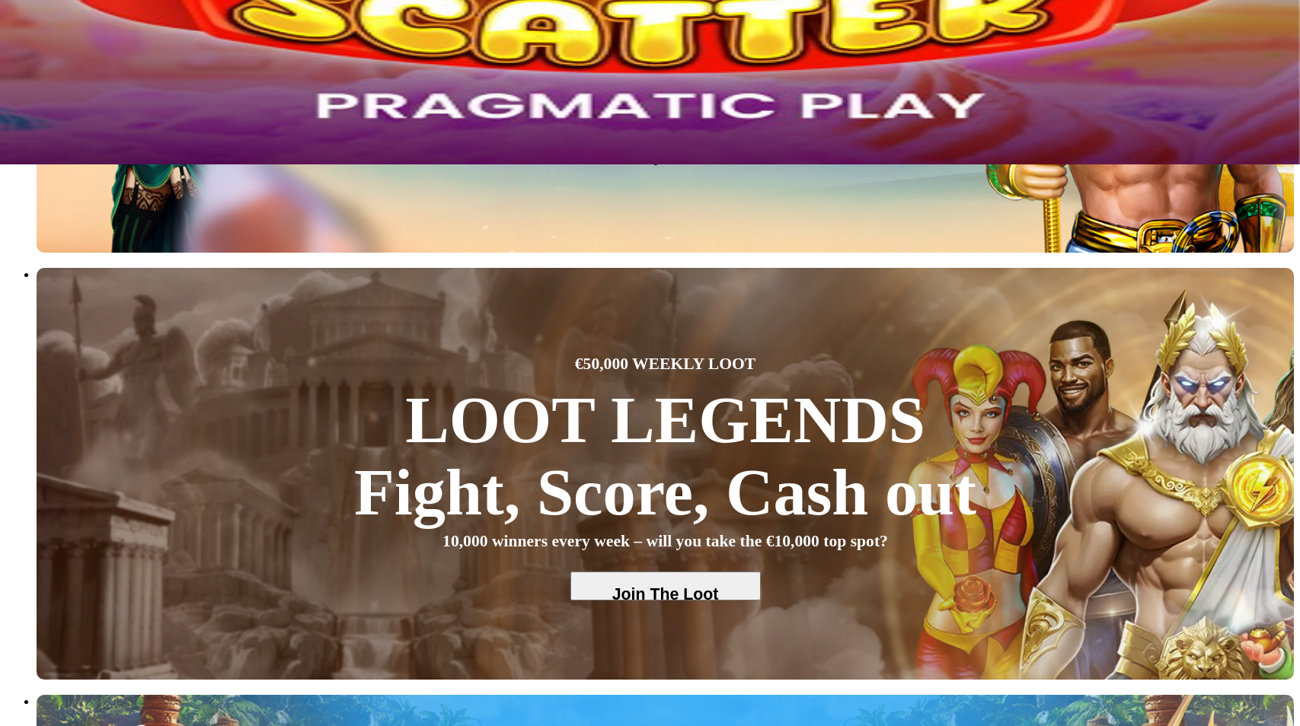
scroll to position [609, 0]
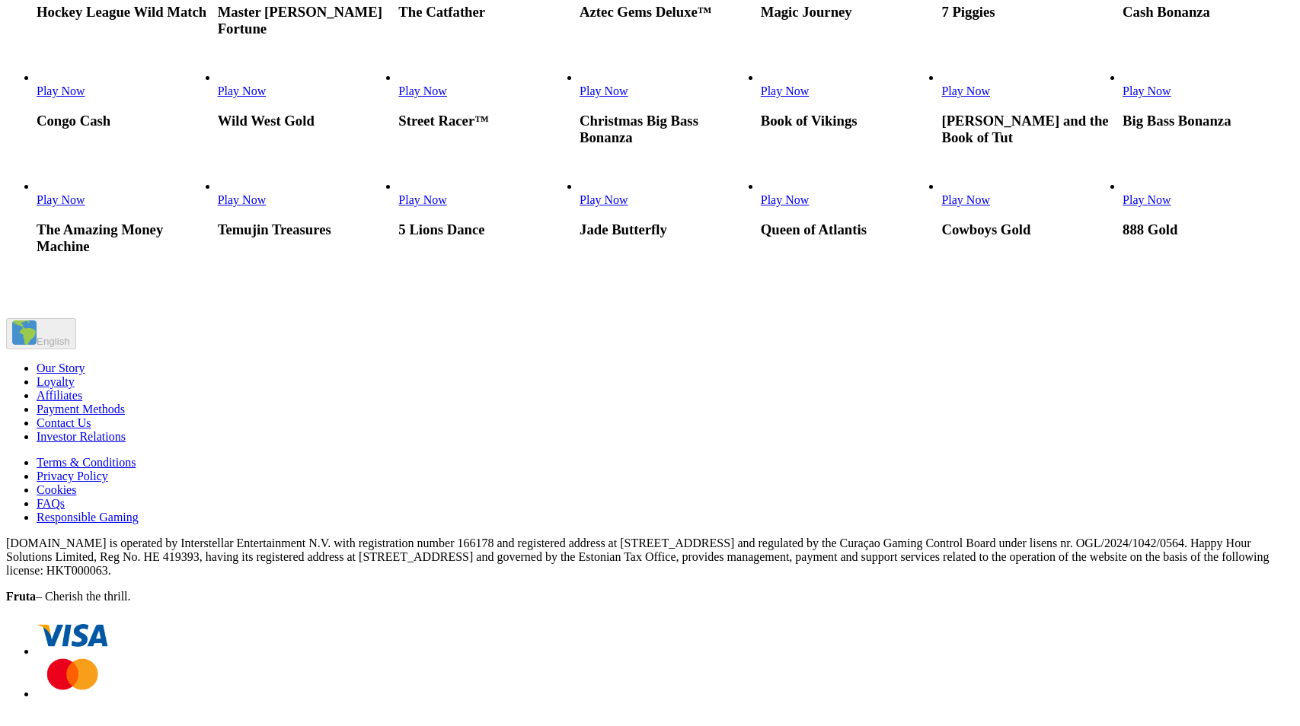
scroll to position [1904, 0]
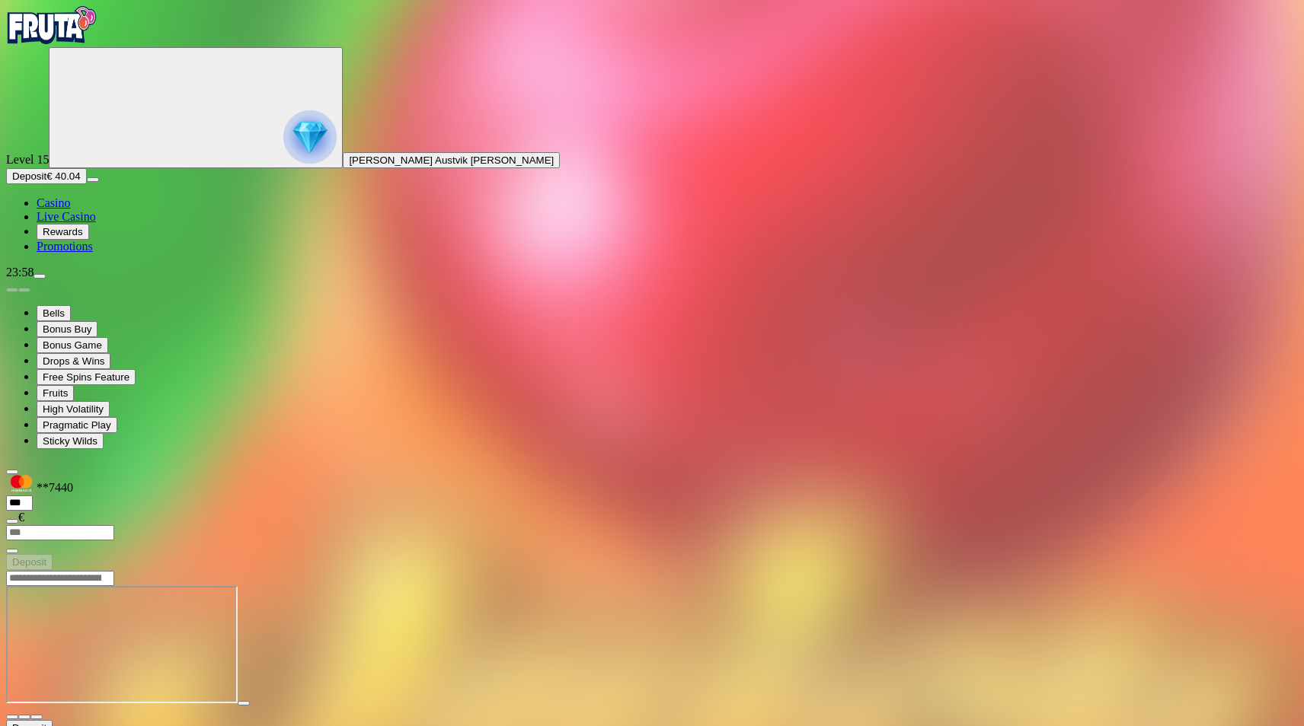
click at [12, 717] on span "close icon" at bounding box center [12, 717] width 0 height 0
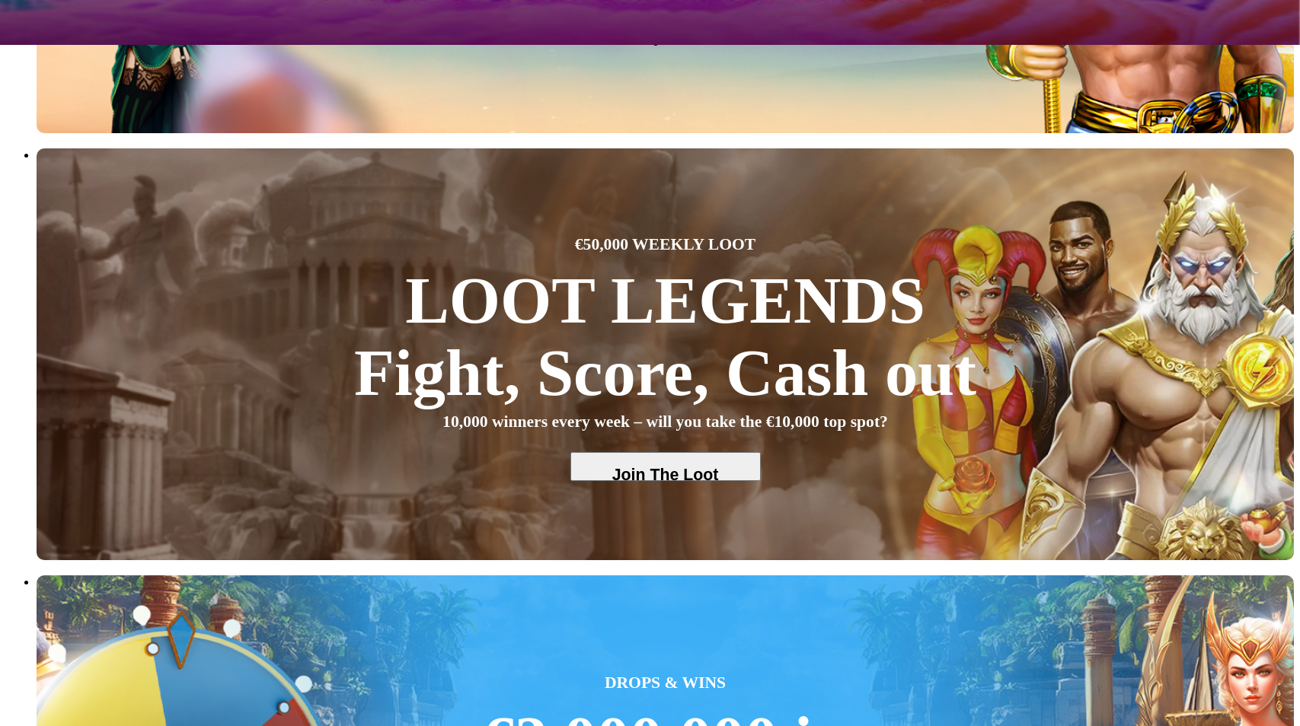
scroll to position [685, 0]
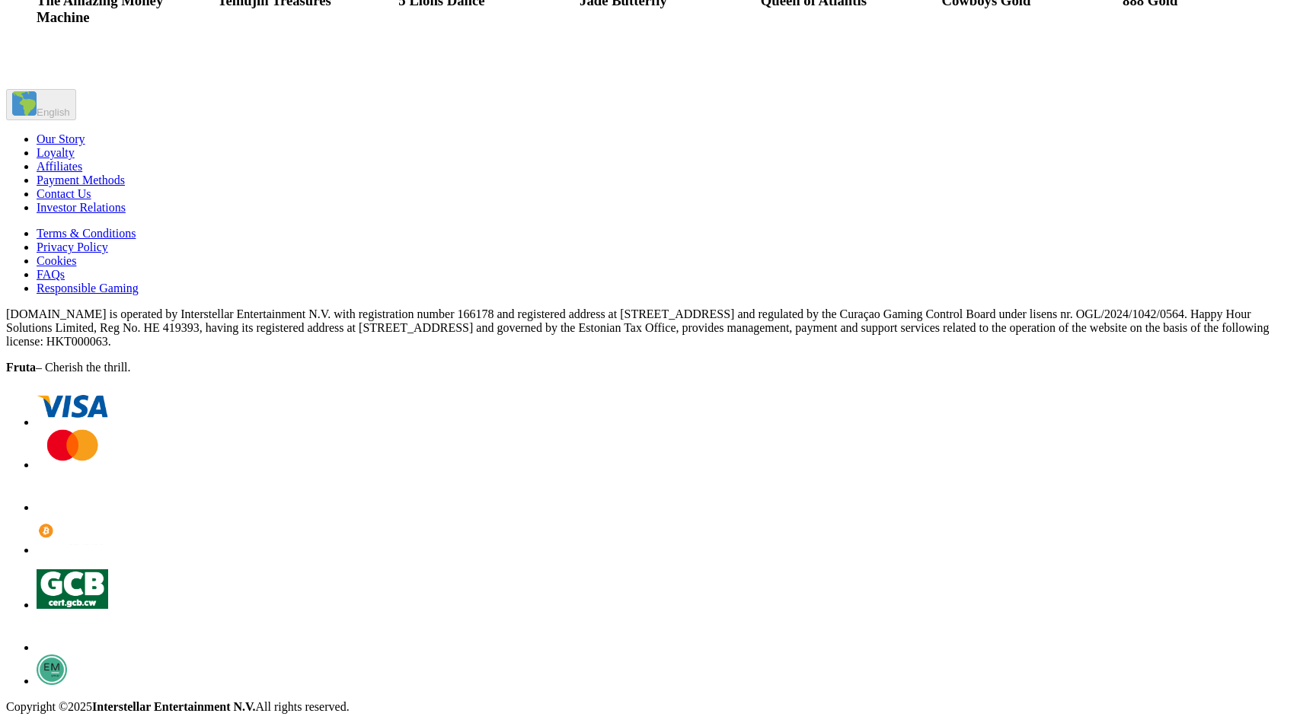
scroll to position [2741, 0]
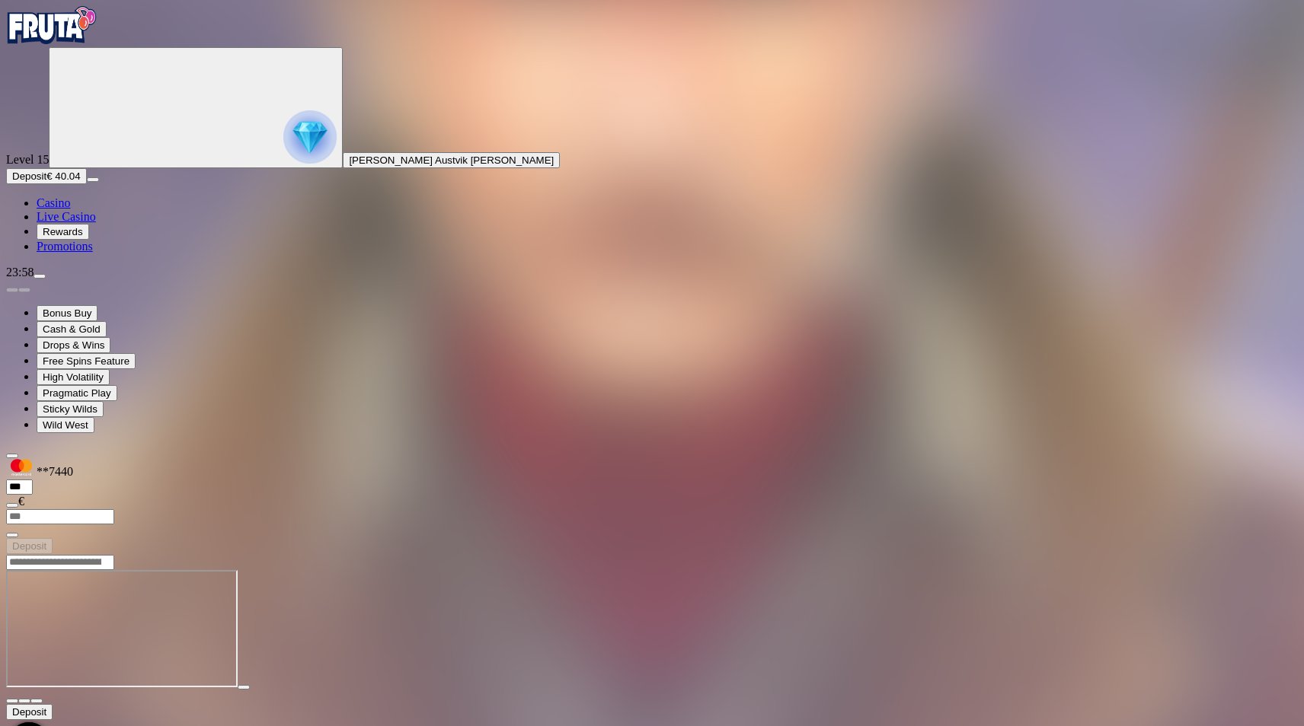
click at [37, 701] on span "fullscreen icon" at bounding box center [37, 701] width 0 height 0
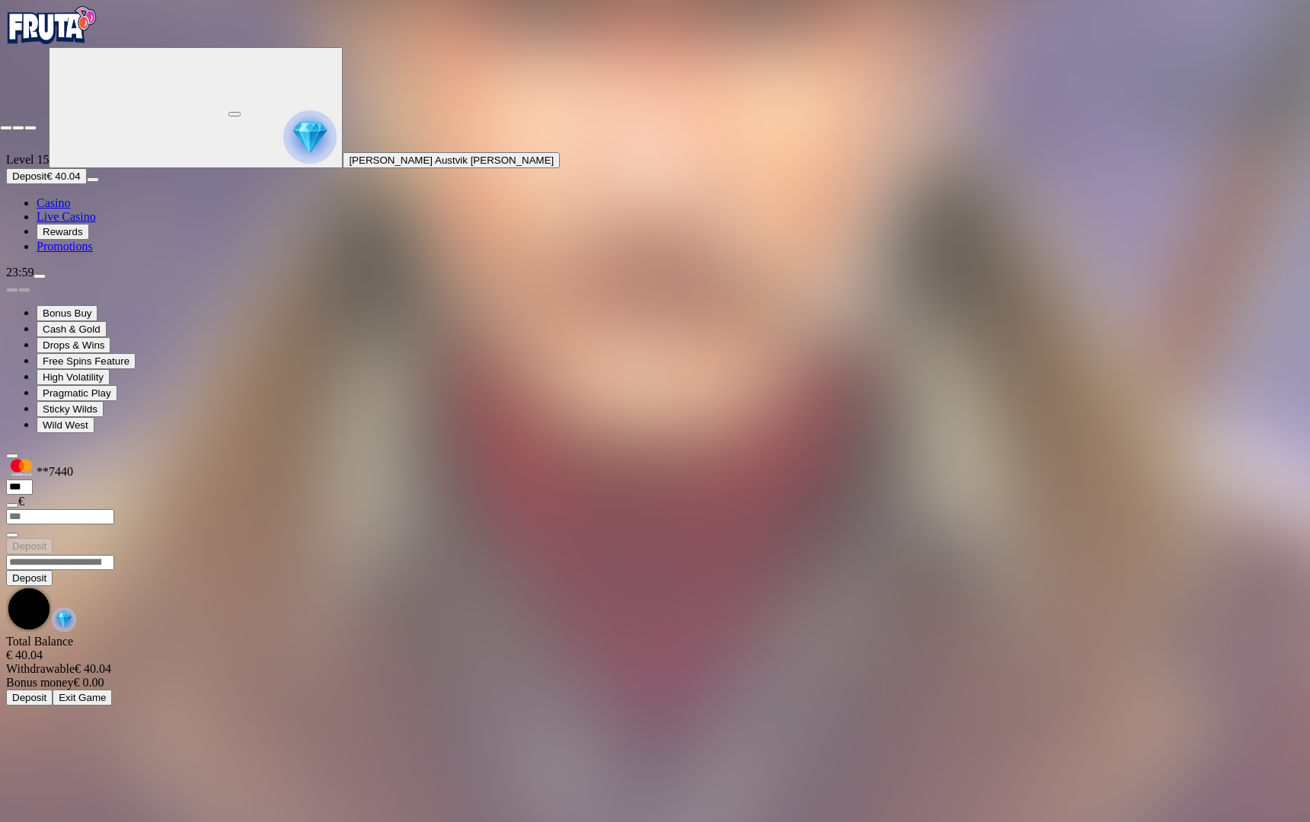
click at [6, 128] on span "close icon" at bounding box center [6, 128] width 0 height 0
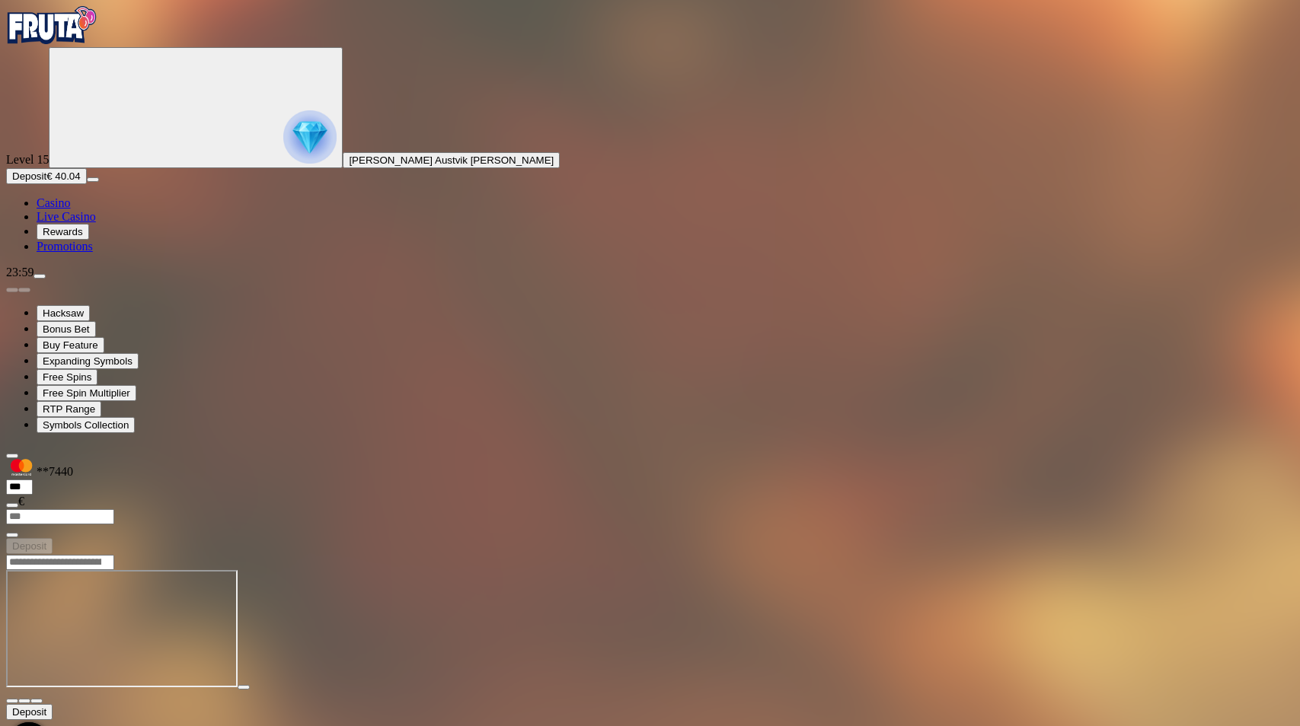
click at [12, 701] on span "close icon" at bounding box center [12, 701] width 0 height 0
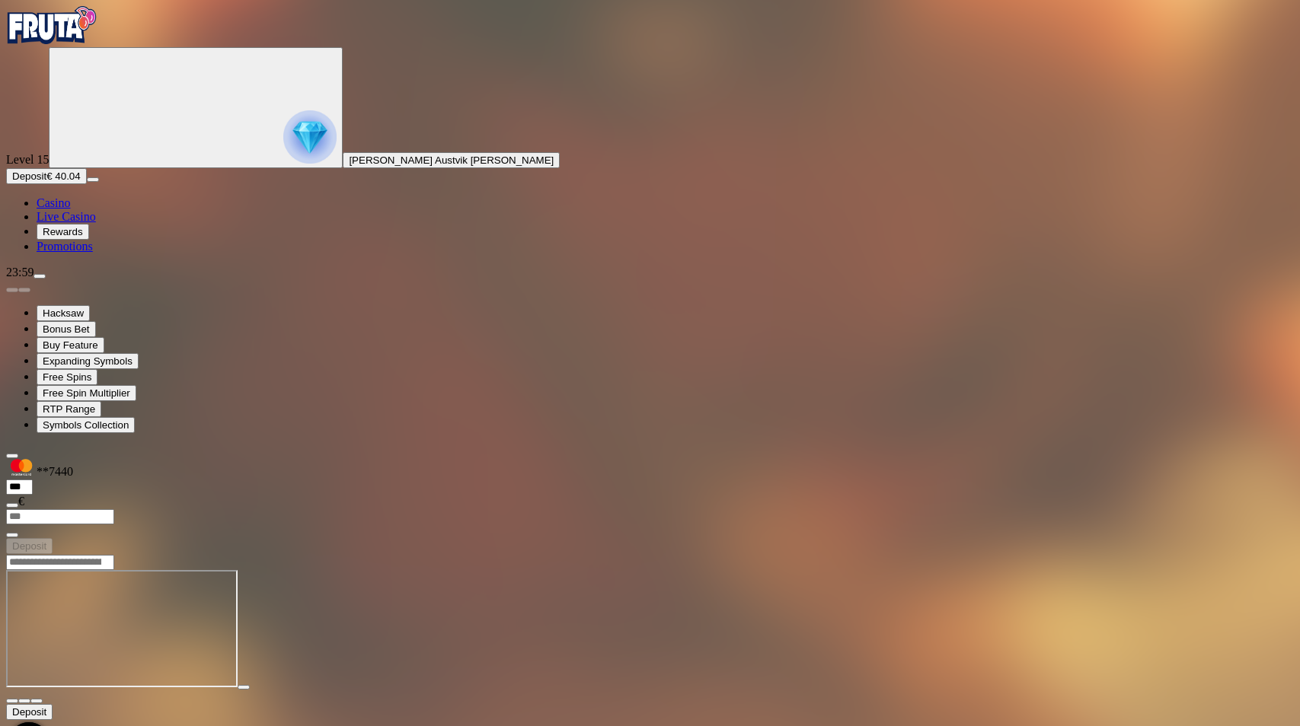
click at [12, 701] on span "close icon" at bounding box center [12, 701] width 0 height 0
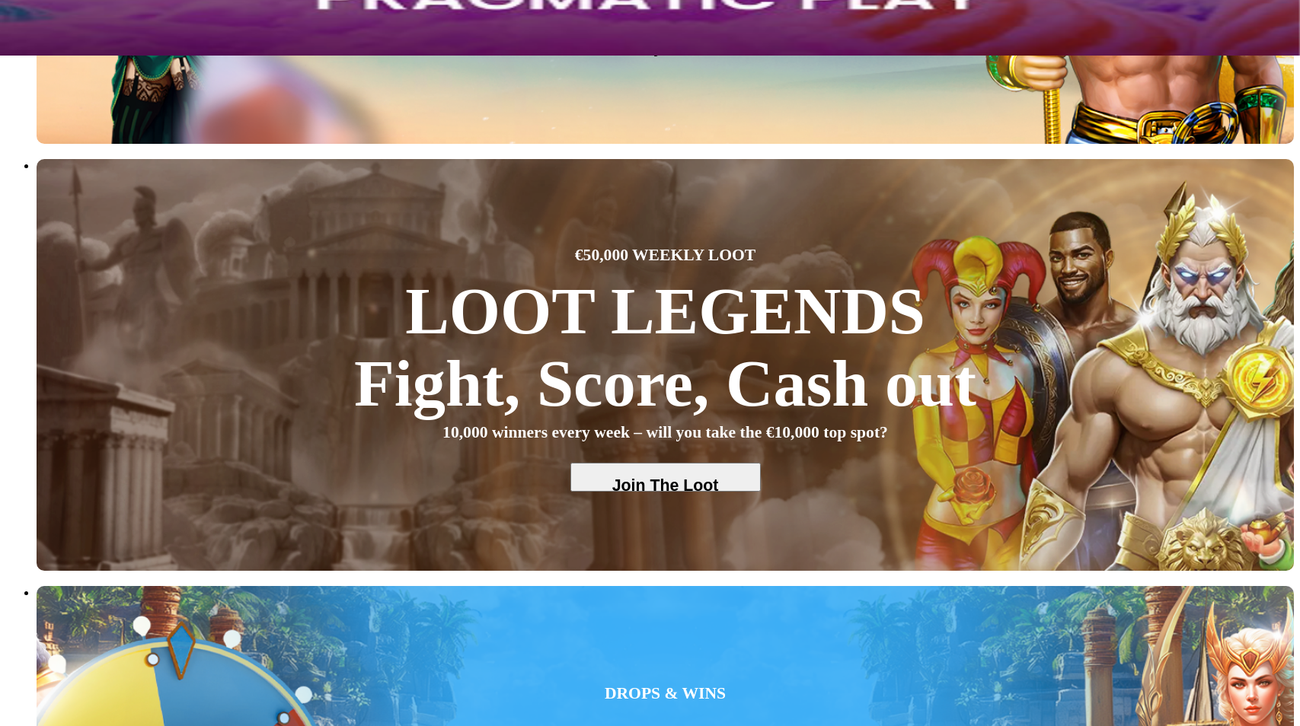
scroll to position [685, 0]
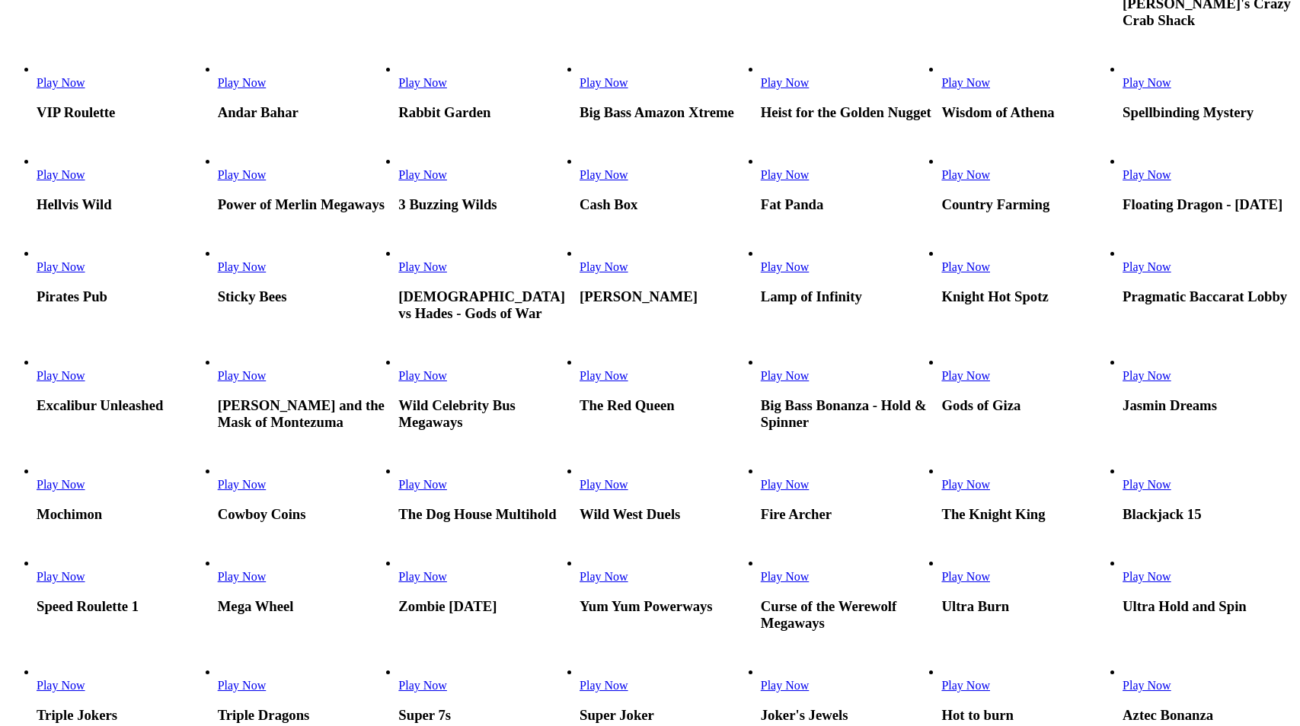
scroll to position [609, 0]
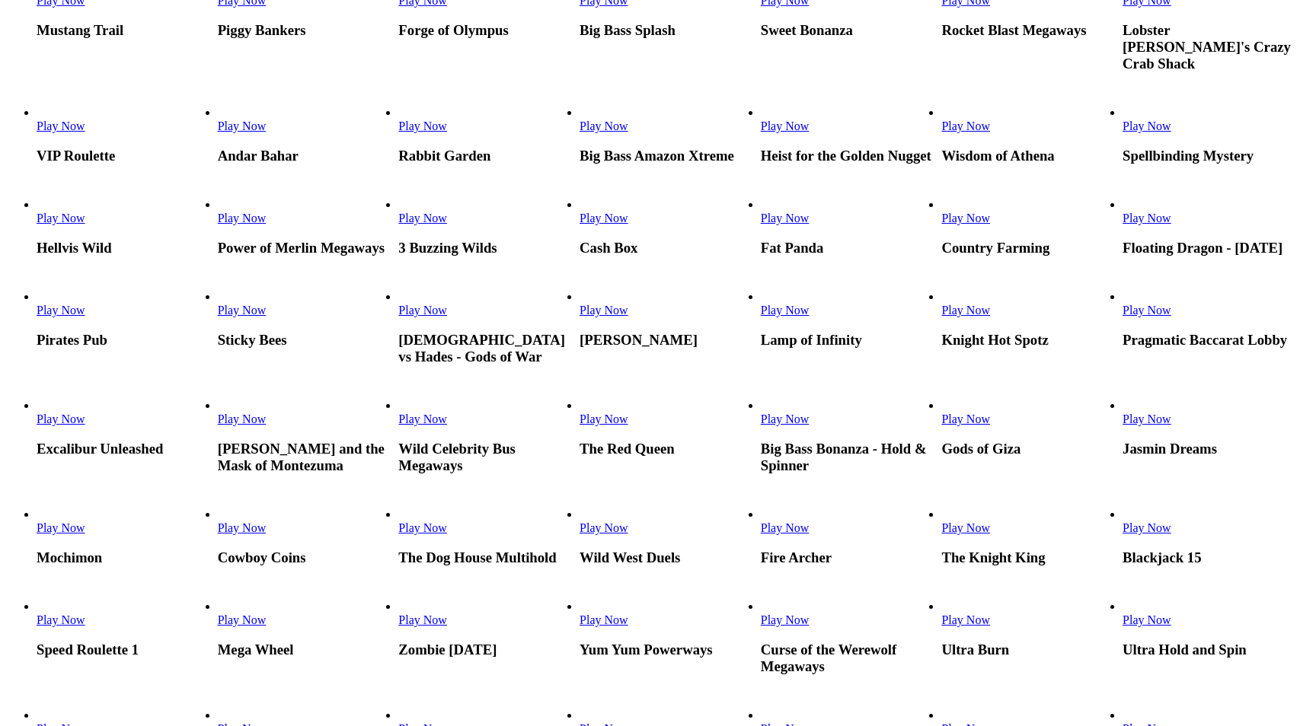
click at [447, 212] on span "Play Now" at bounding box center [422, 218] width 49 height 13
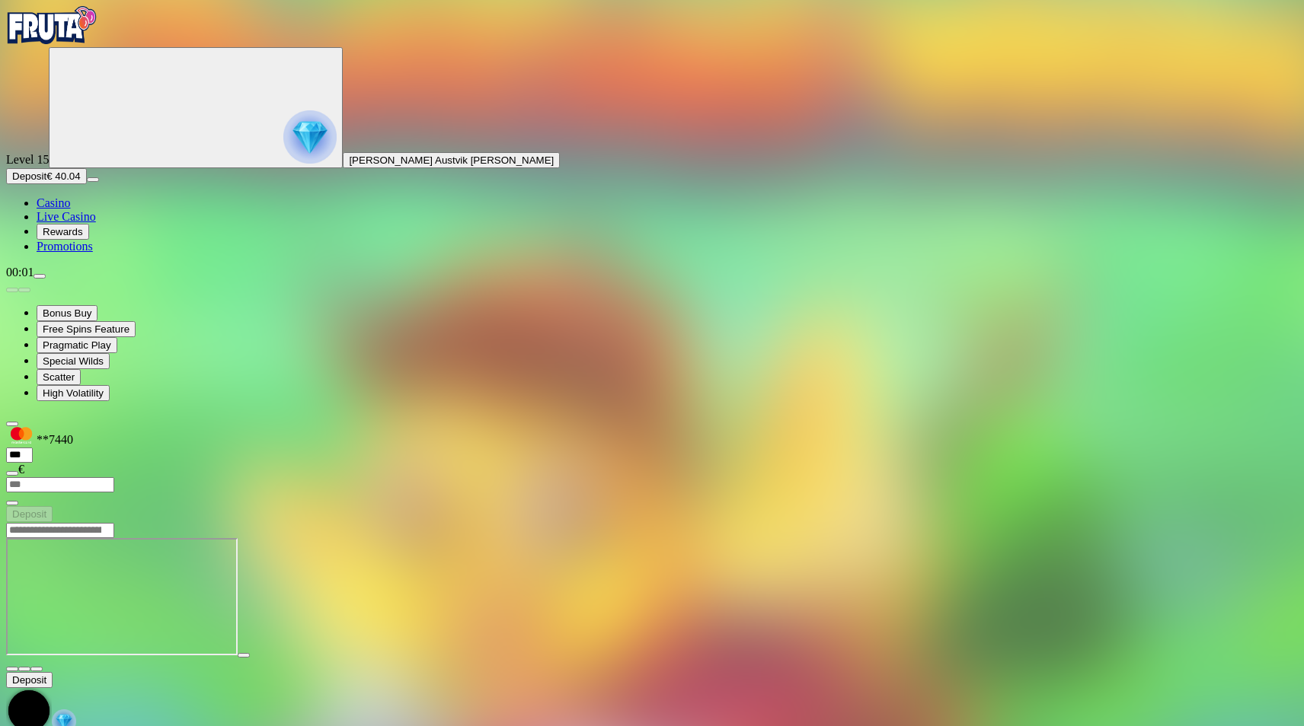
click at [114, 523] on input "Search" at bounding box center [60, 530] width 108 height 15
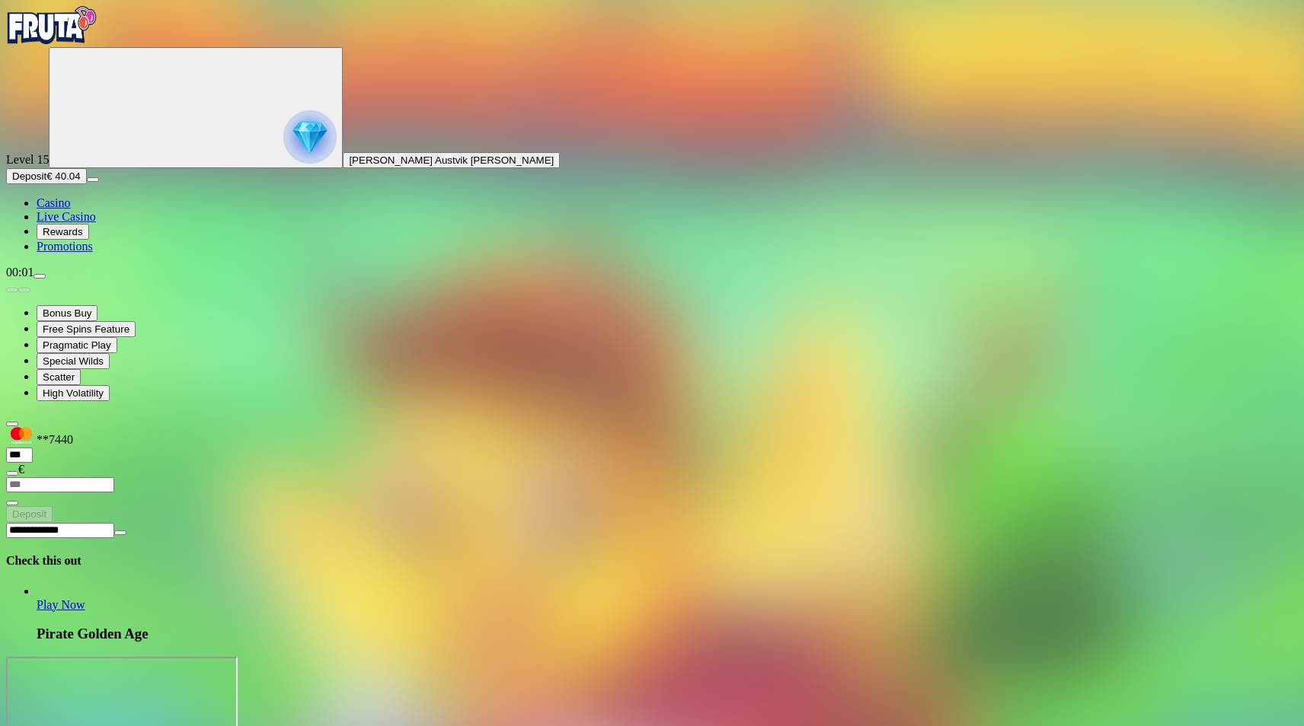
type input "**********"
click at [85, 599] on span "Play Now" at bounding box center [61, 605] width 49 height 13
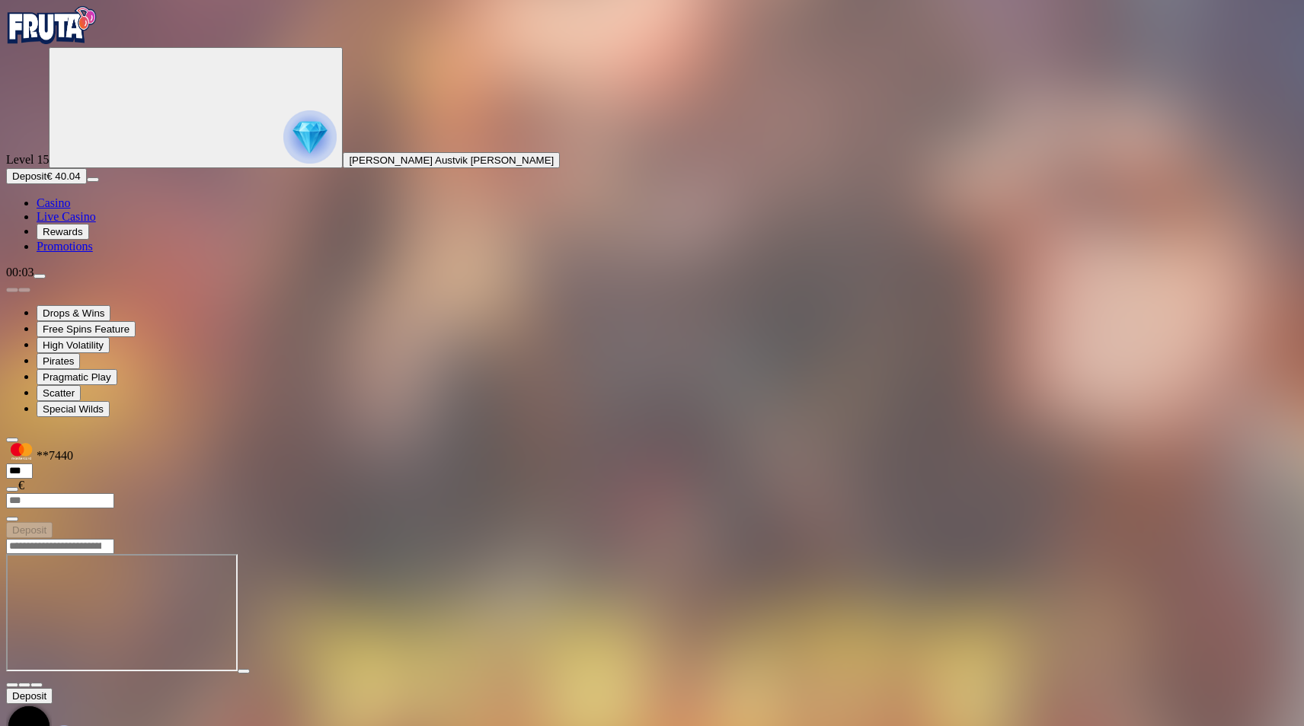
drag, startPoint x: 899, startPoint y: 386, endPoint x: 880, endPoint y: 604, distance: 218.7
click at [879, 603] on div at bounding box center [651, 614] width 1291 height 120
click at [114, 539] on input "Search" at bounding box center [60, 546] width 108 height 15
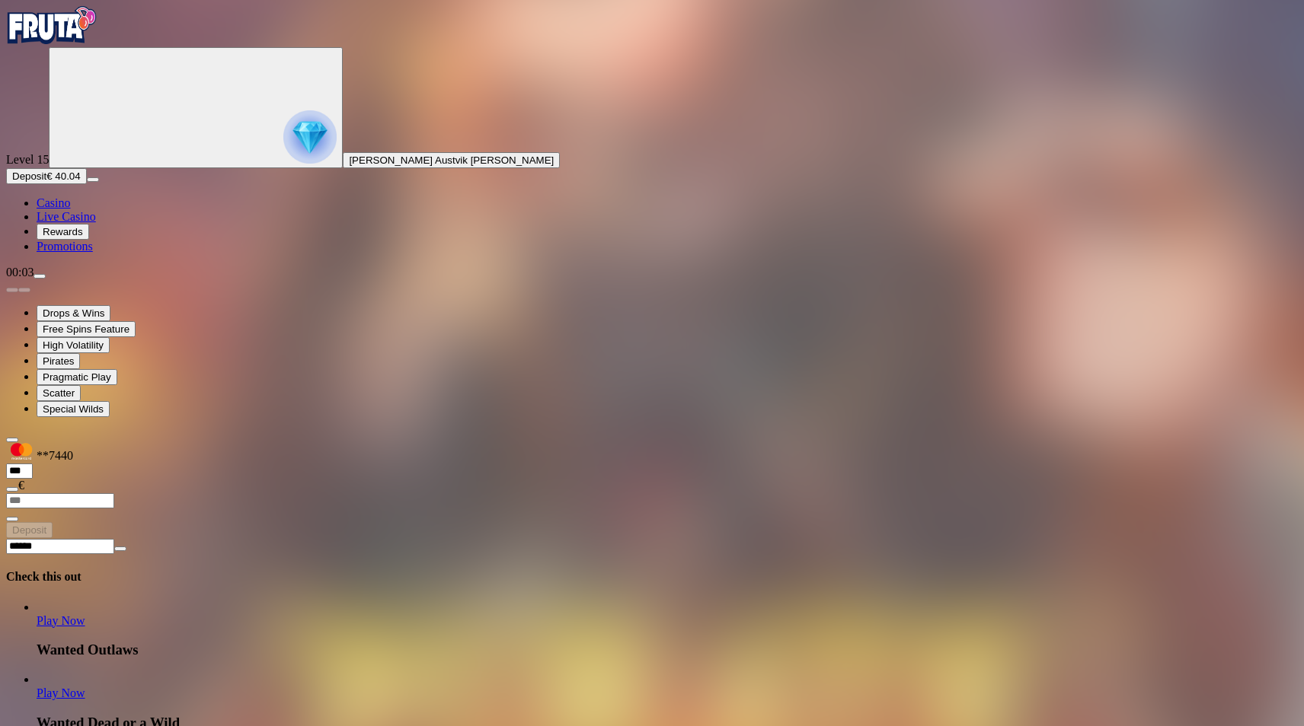
type input "******"
click at [85, 687] on span "Play Now" at bounding box center [61, 693] width 49 height 13
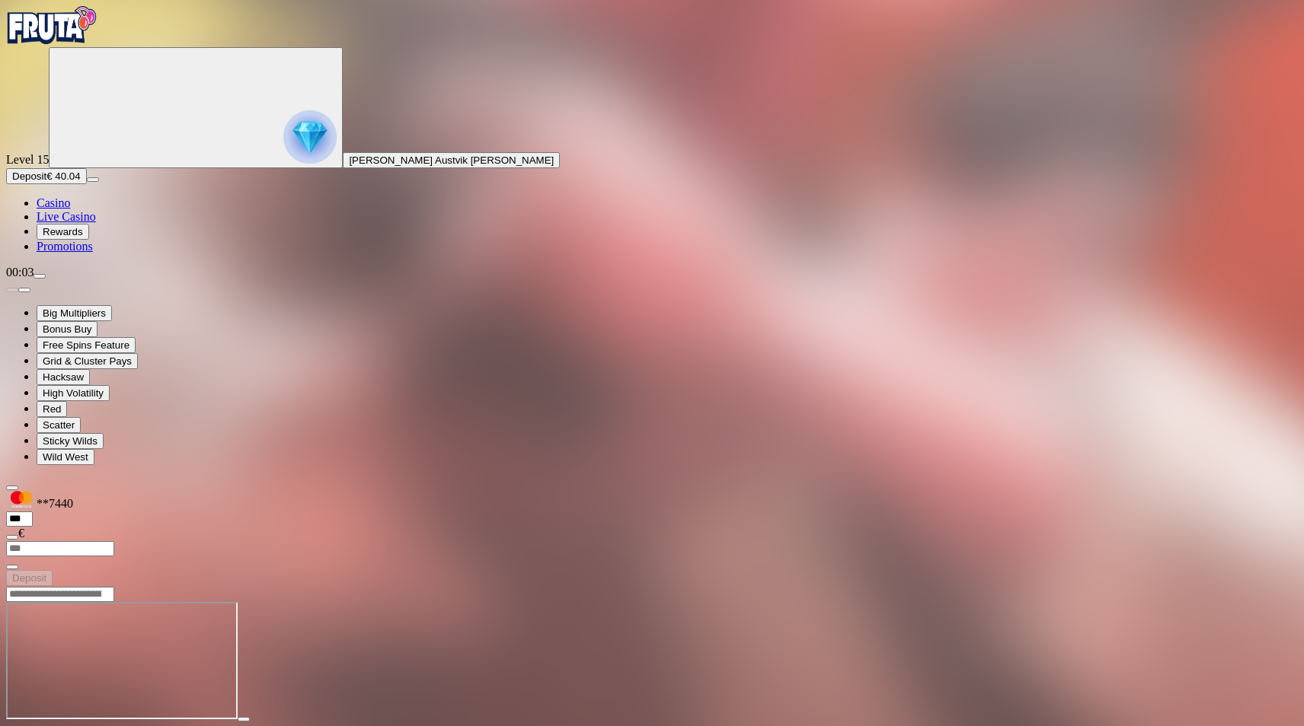
drag, startPoint x: 1257, startPoint y: 145, endPoint x: 1260, endPoint y: 202, distance: 56.4
click at [37, 726] on span "fullscreen icon" at bounding box center [37, 733] width 0 height 0
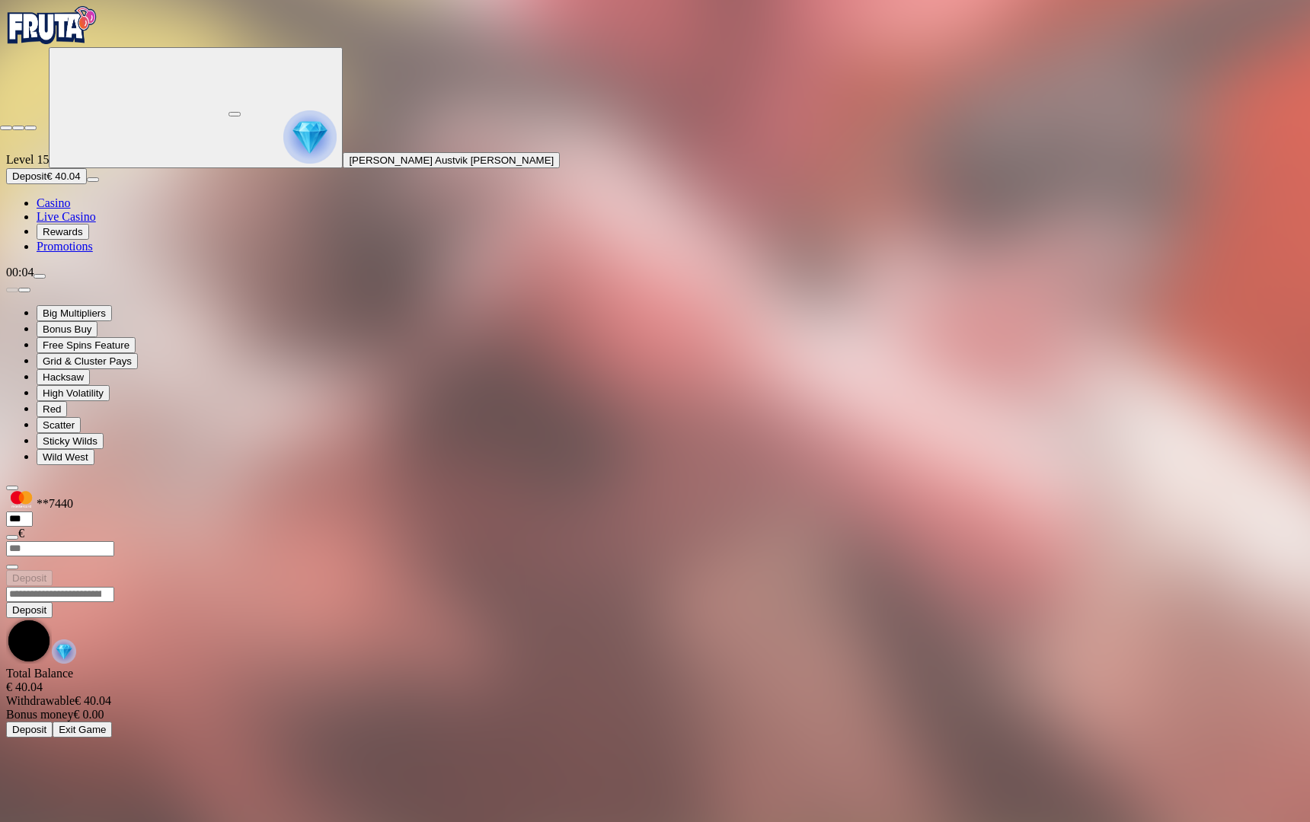
click at [6, 128] on span "close icon" at bounding box center [6, 128] width 0 height 0
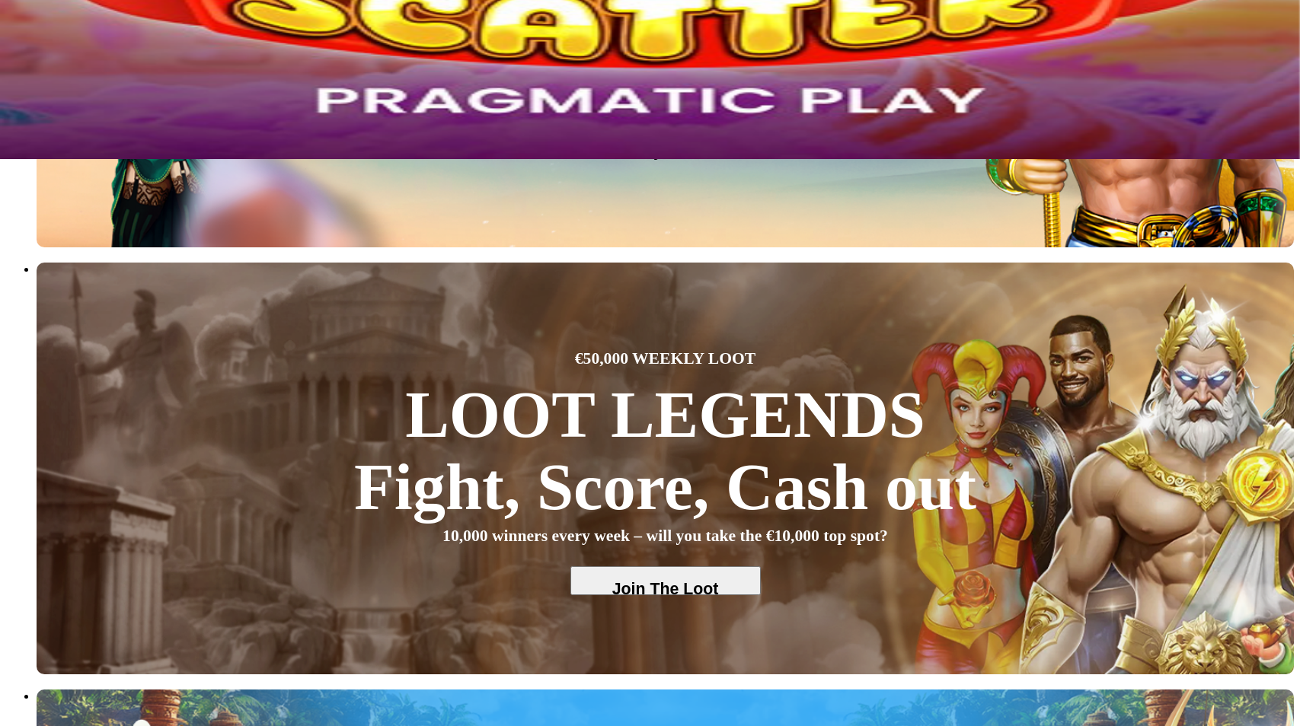
scroll to position [609, 0]
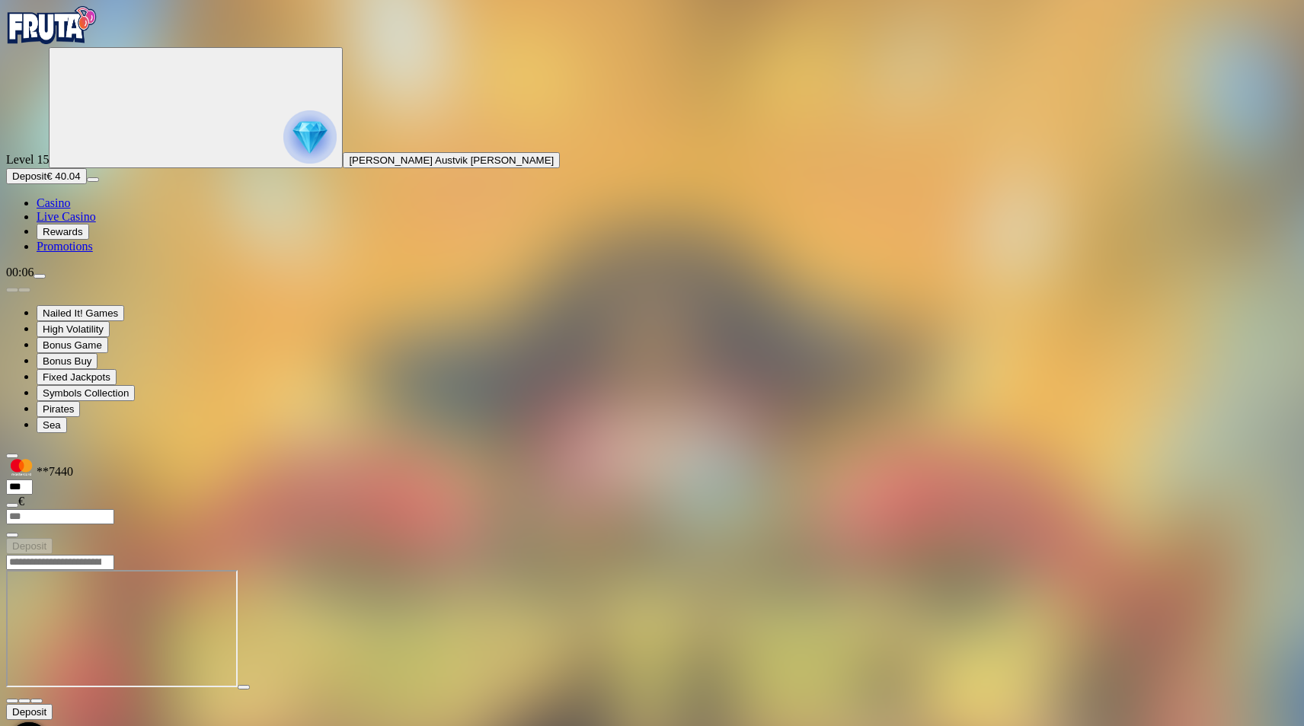
click at [12, 701] on span "close icon" at bounding box center [12, 701] width 0 height 0
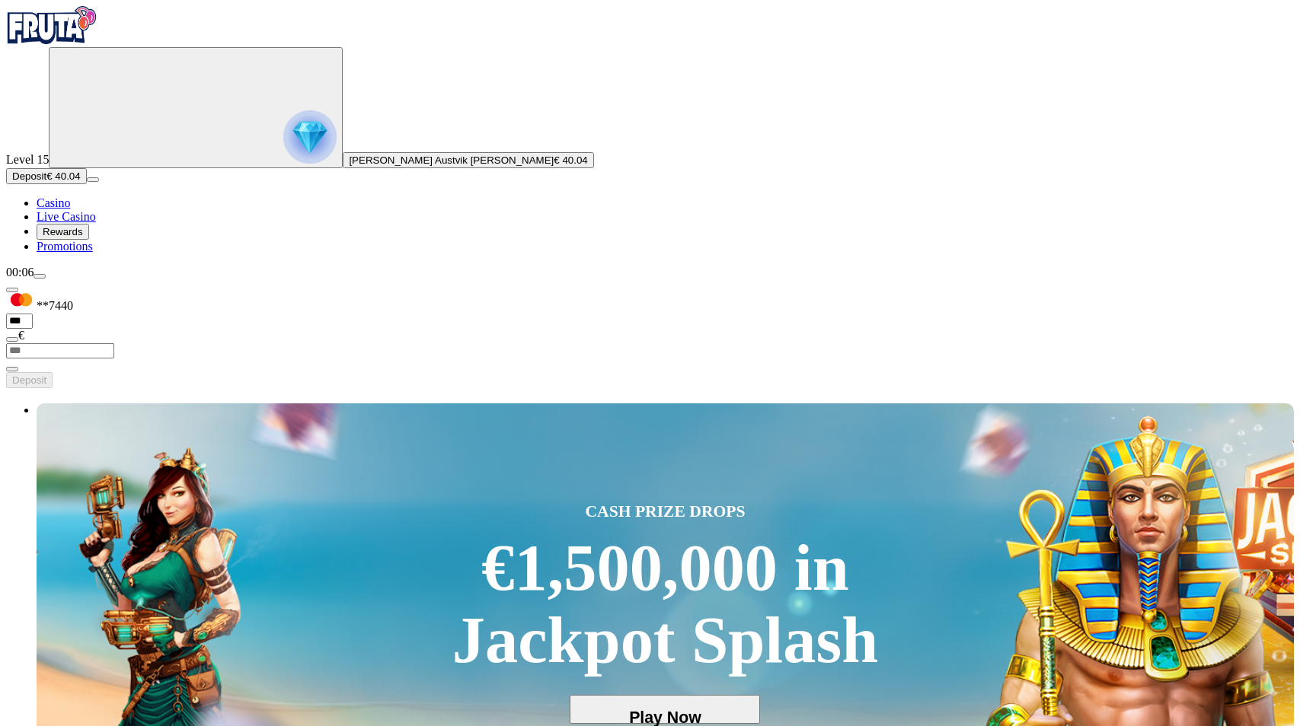
click at [49, 153] on span "Level 15" at bounding box center [27, 159] width 43 height 13
click at [283, 148] on img "Primary" at bounding box center [309, 136] width 53 height 53
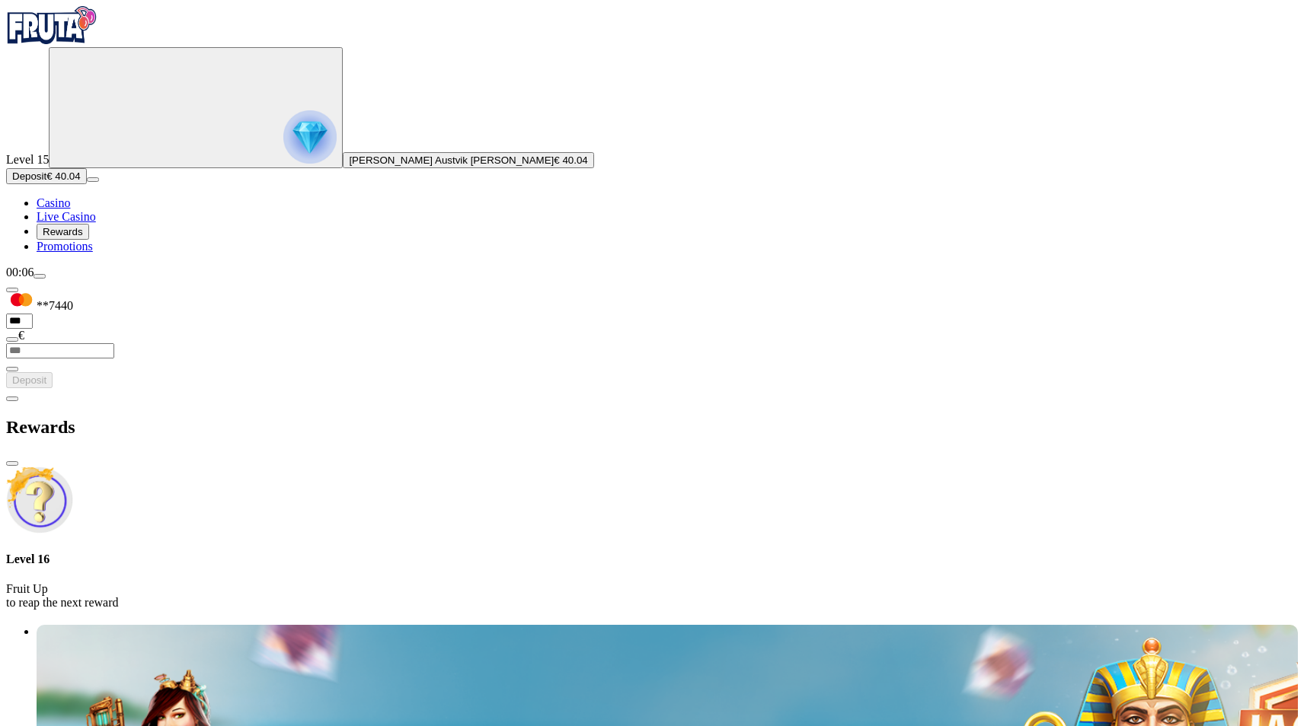
click at [152, 117] on div "Level 15 [PERSON_NAME] [PERSON_NAME] € 40.04 Deposit € 40.04 Casino Live Casino…" at bounding box center [651, 150] width 1291 height 206
click at [70, 209] on span "Casino" at bounding box center [54, 202] width 34 height 13
click at [12, 464] on span "close icon" at bounding box center [12, 464] width 0 height 0
